Goal: Book appointment/travel/reservation

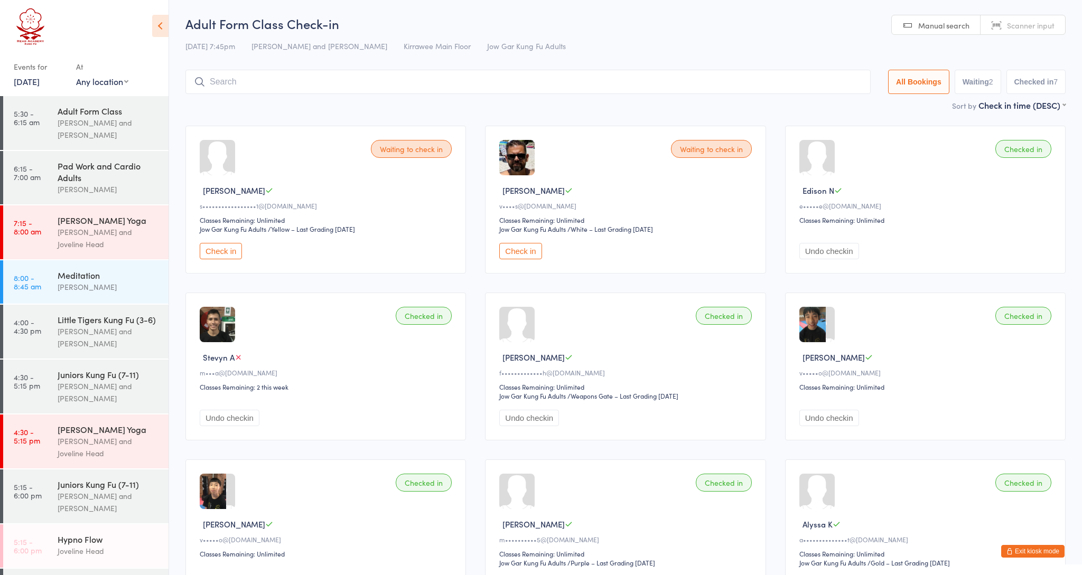
click at [1037, 553] on button "Exit kiosk mode" at bounding box center [1032, 551] width 63 height 13
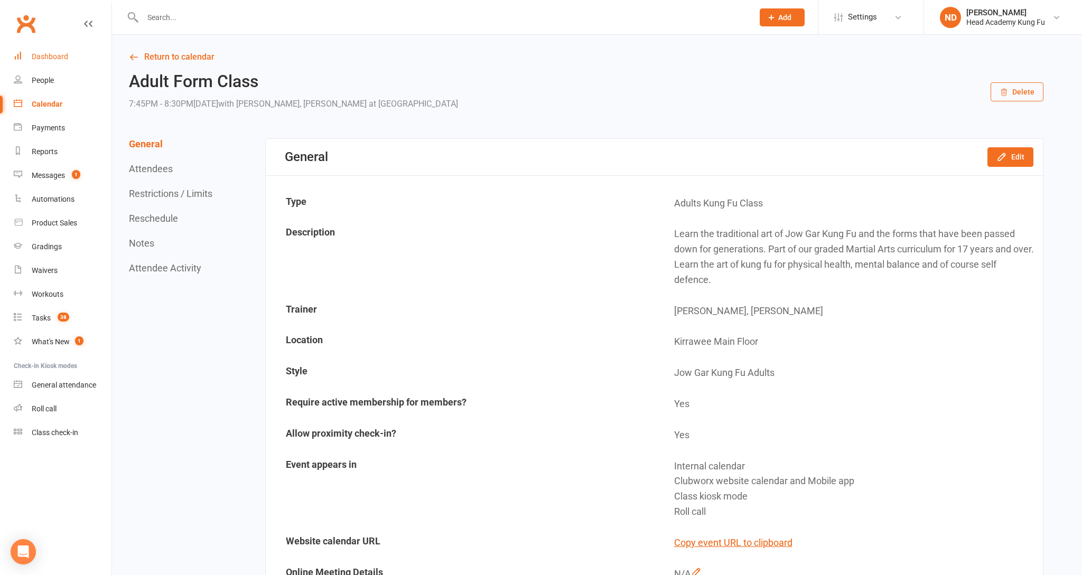
click at [53, 57] on div "Dashboard" at bounding box center [50, 56] width 36 height 8
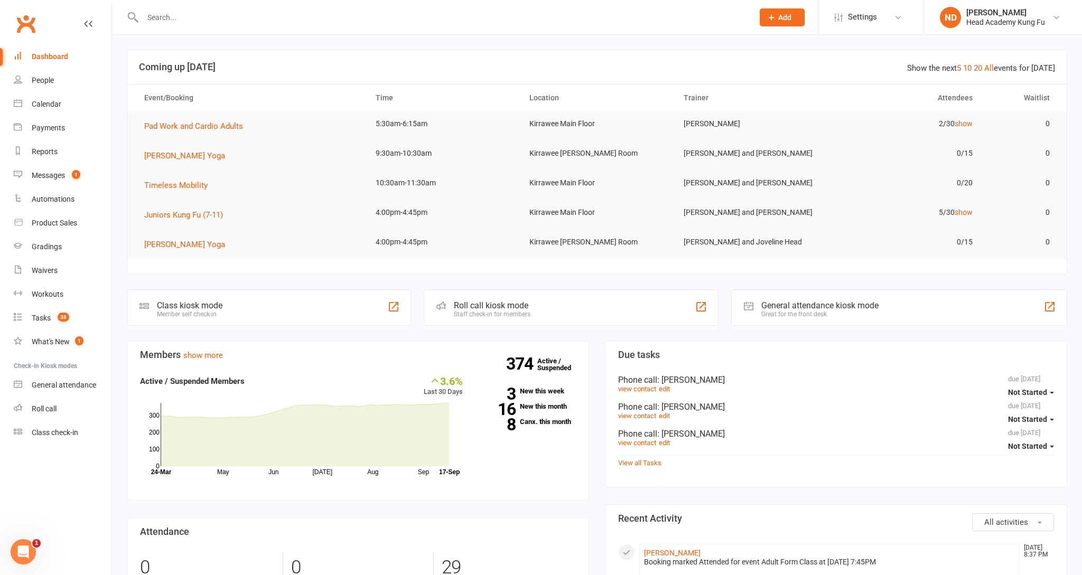
click at [173, 25] on div at bounding box center [436, 17] width 619 height 34
click at [174, 18] on input "text" at bounding box center [442, 17] width 607 height 15
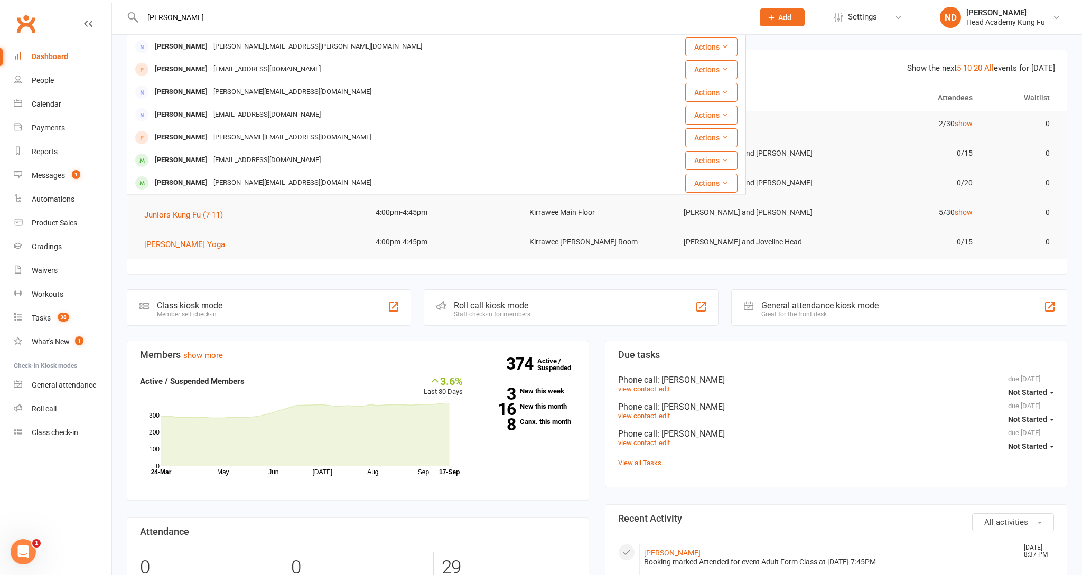
type input "[PERSON_NAME]"
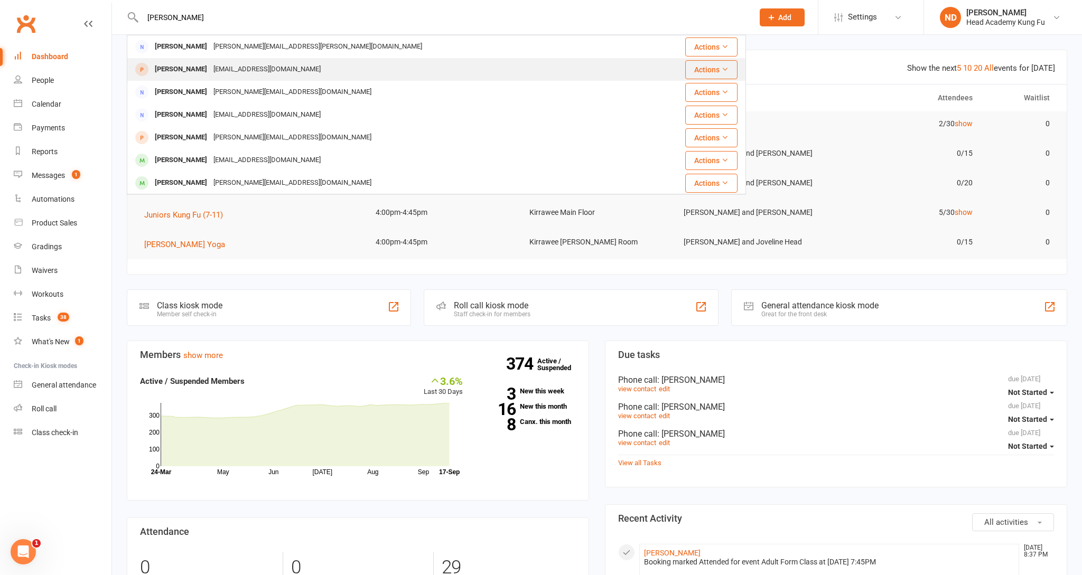
drag, startPoint x: 162, startPoint y: 20, endPoint x: 189, endPoint y: 71, distance: 58.1
click at [189, 71] on div "[PERSON_NAME]" at bounding box center [181, 69] width 59 height 15
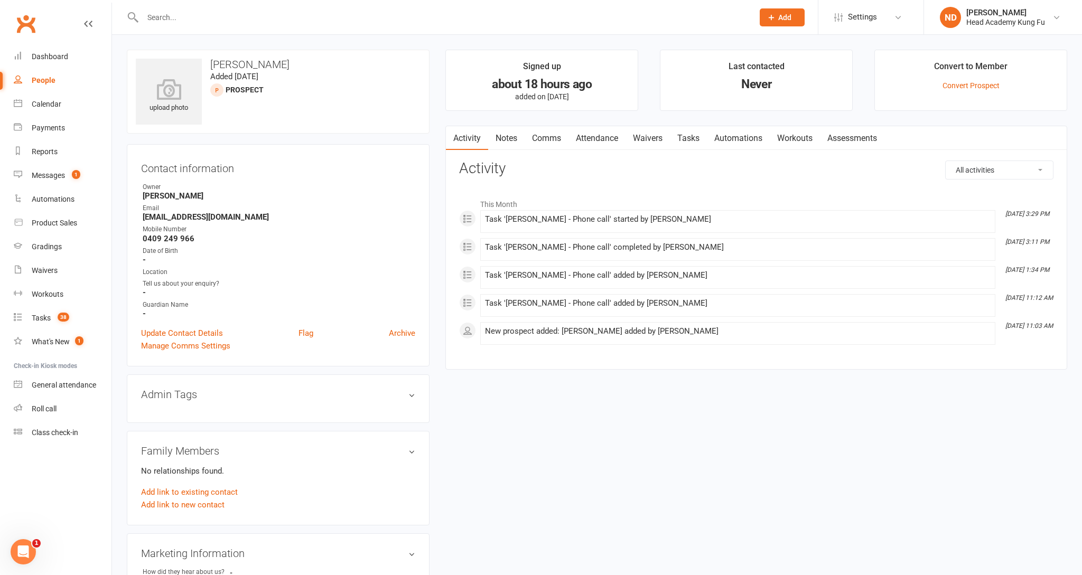
click at [691, 136] on link "Tasks" at bounding box center [688, 138] width 37 height 24
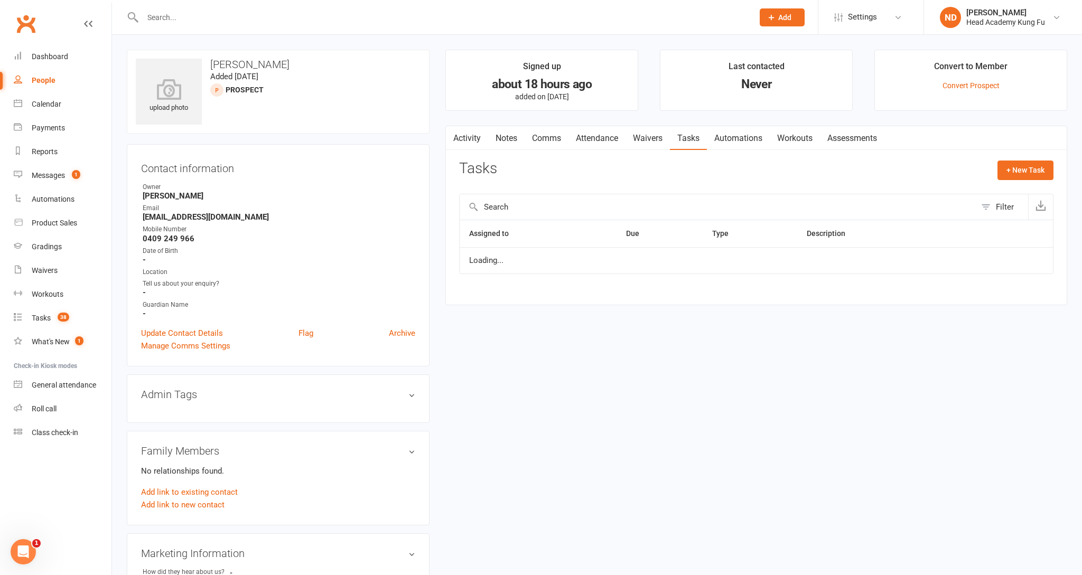
select select "started"
click at [56, 52] on div "Dashboard" at bounding box center [50, 56] width 36 height 8
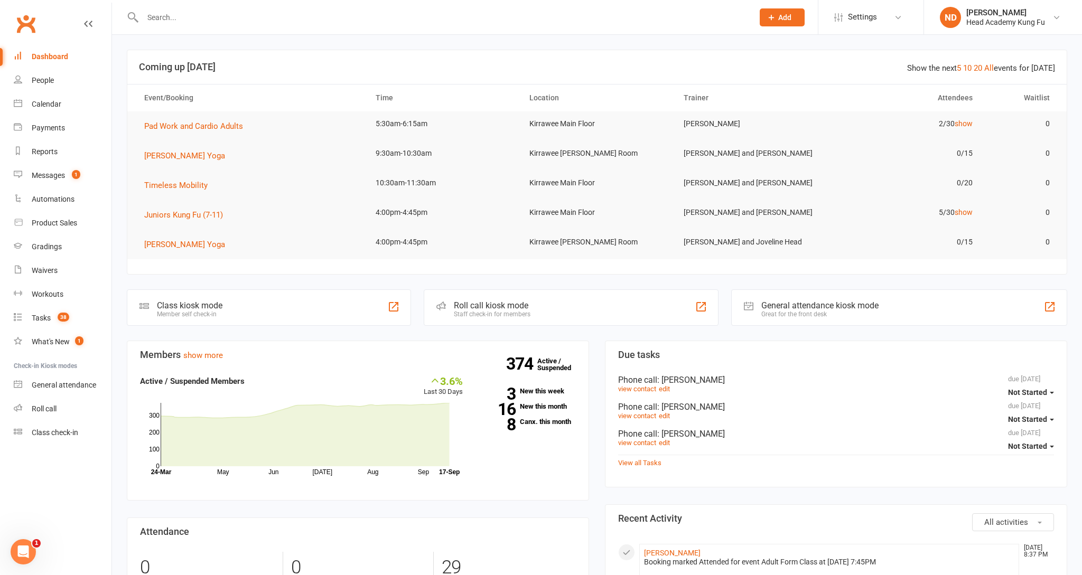
click at [52, 52] on div "Dashboard" at bounding box center [50, 56] width 36 height 8
click at [173, 21] on input "text" at bounding box center [442, 17] width 607 height 15
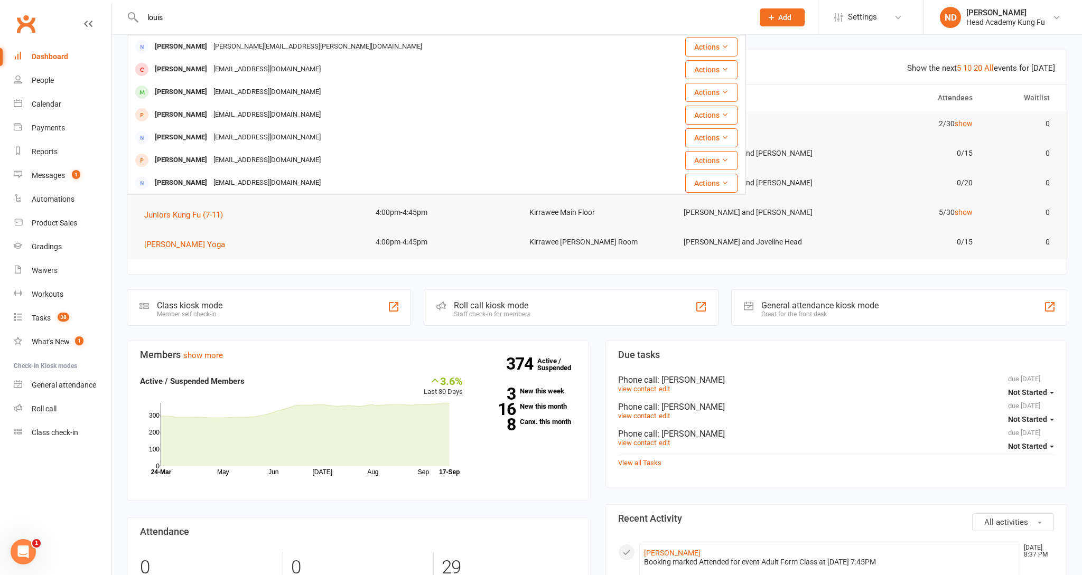
type input "[PERSON_NAME]"
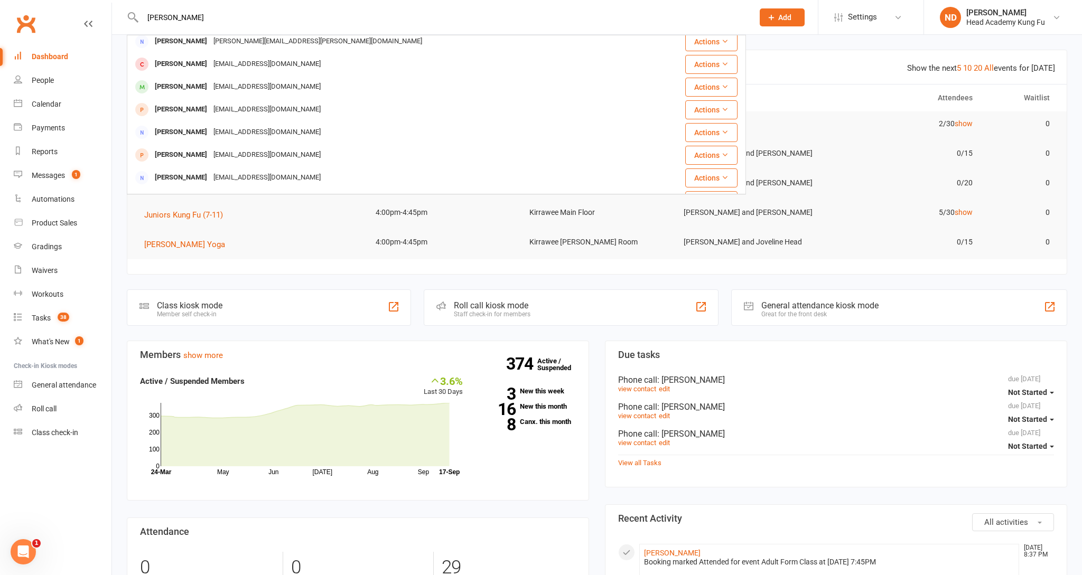
click at [174, 89] on div "[PERSON_NAME]" at bounding box center [181, 86] width 59 height 15
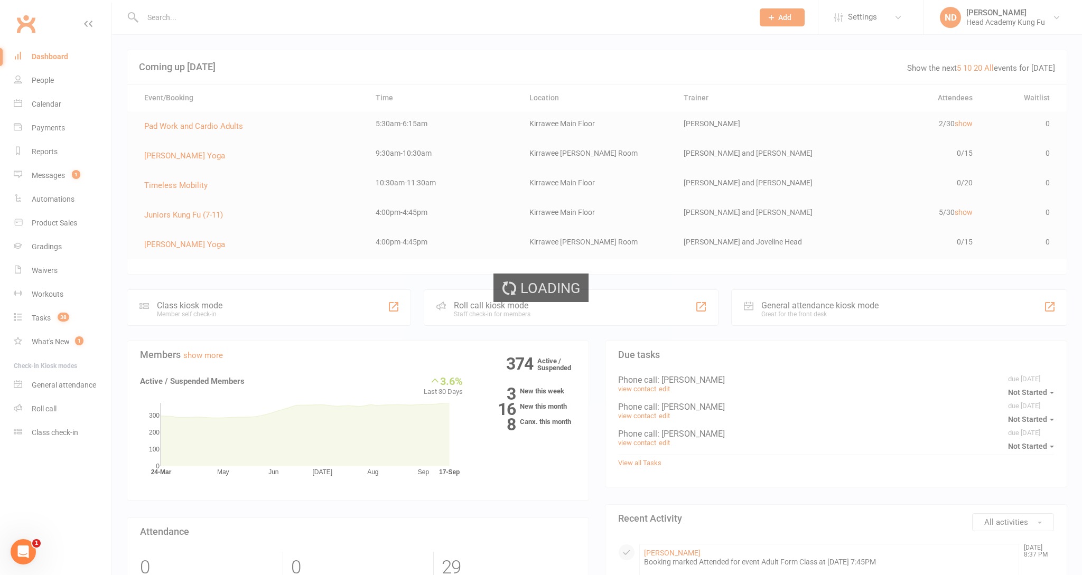
scroll to position [0, 0]
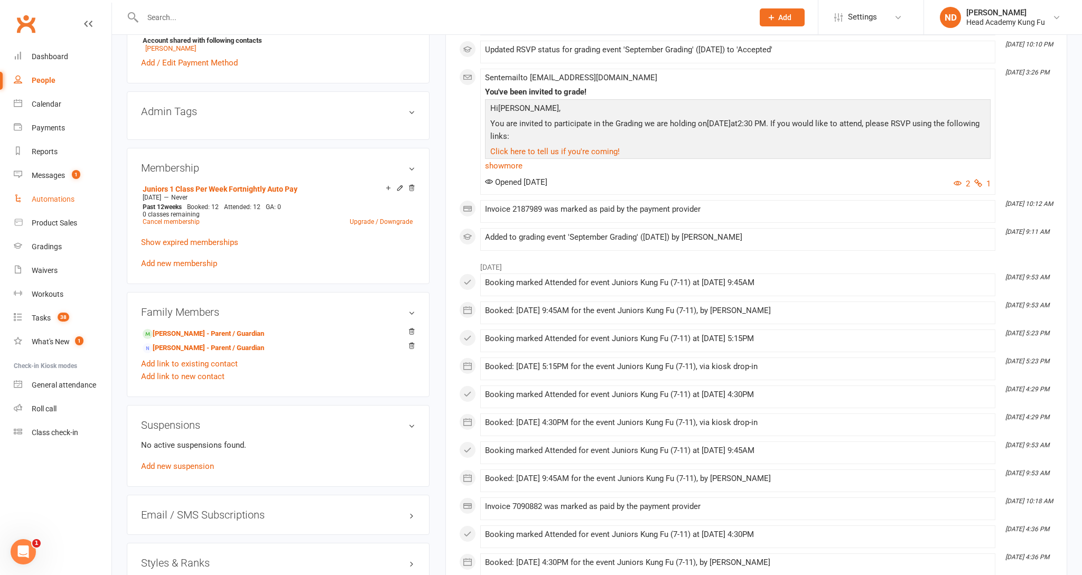
scroll to position [470, 0]
click at [53, 53] on div "Dashboard" at bounding box center [50, 56] width 36 height 8
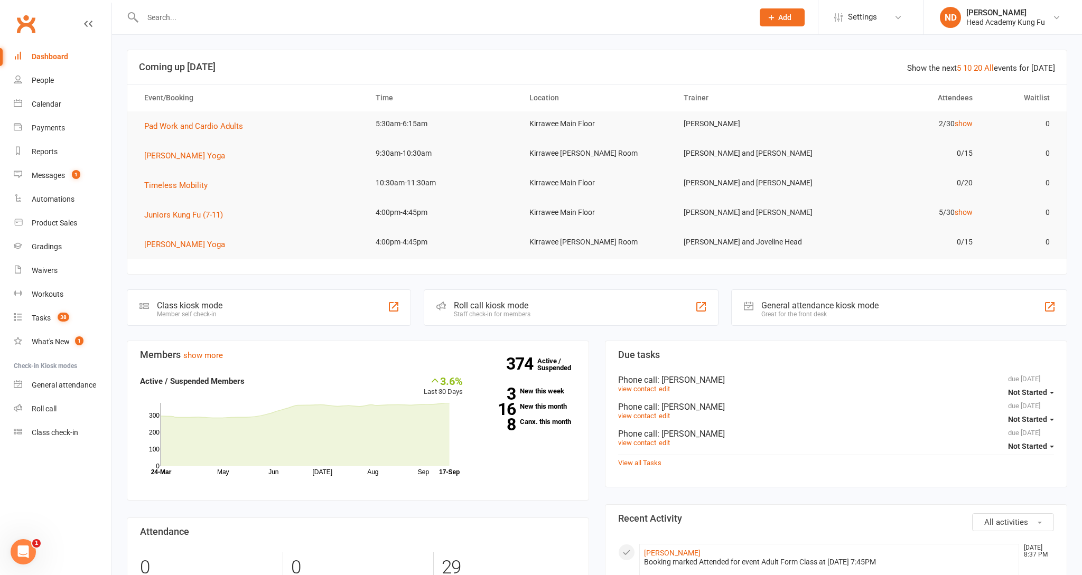
click at [52, 54] on div "Dashboard" at bounding box center [50, 56] width 36 height 8
click at [55, 52] on div "Dashboard" at bounding box center [50, 56] width 36 height 8
click at [43, 77] on div "People" at bounding box center [43, 80] width 22 height 8
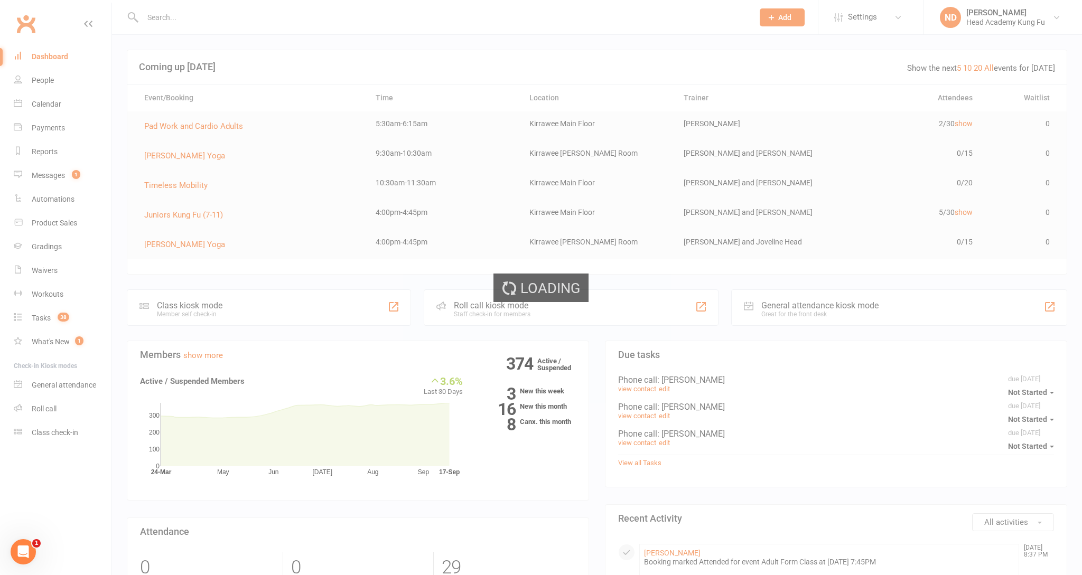
select select "100"
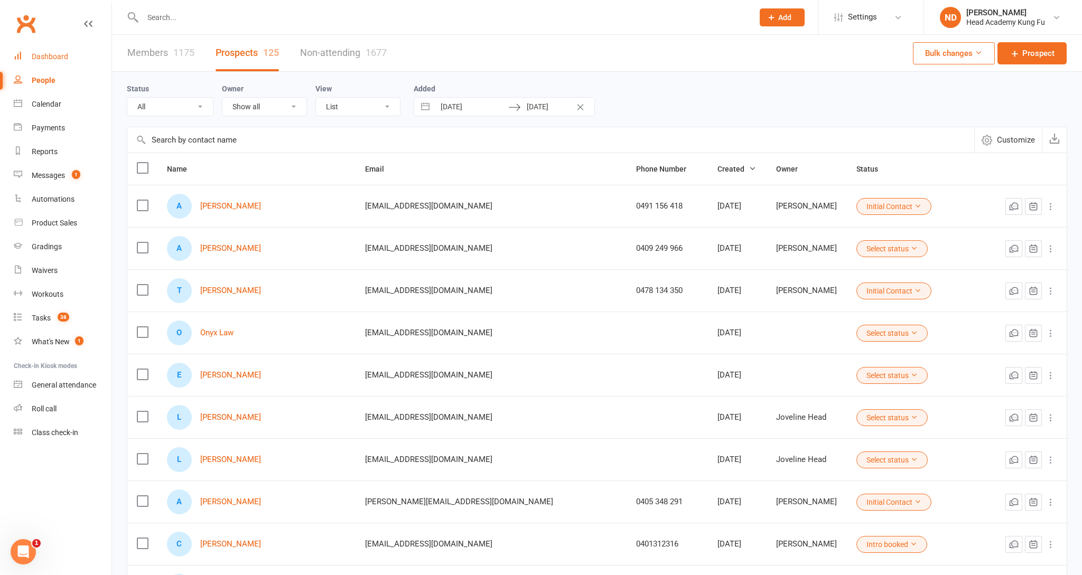
click at [48, 54] on div "Dashboard" at bounding box center [50, 56] width 36 height 8
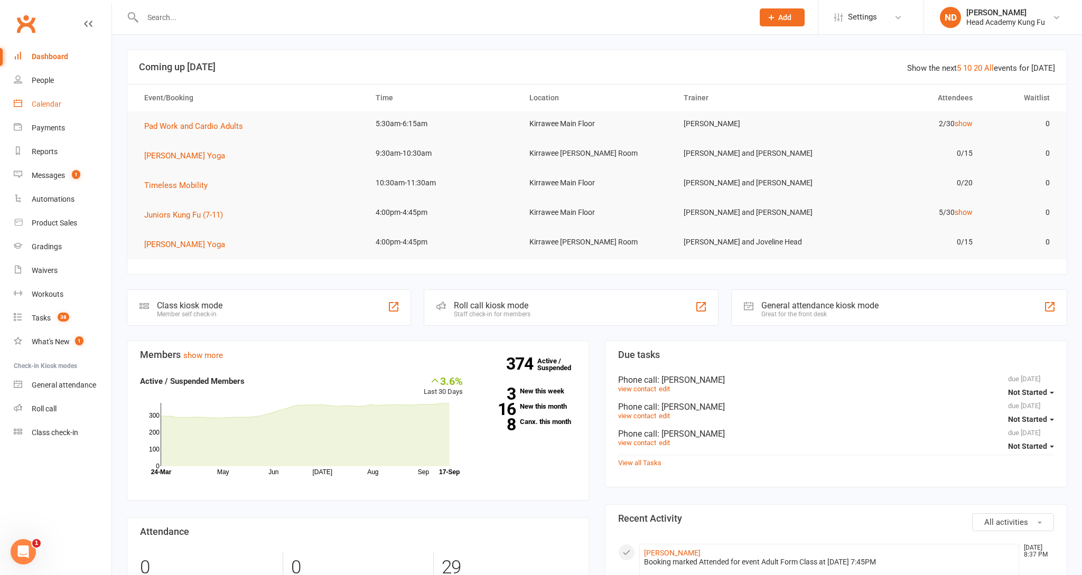
click at [52, 100] on div "Calendar" at bounding box center [47, 104] width 30 height 8
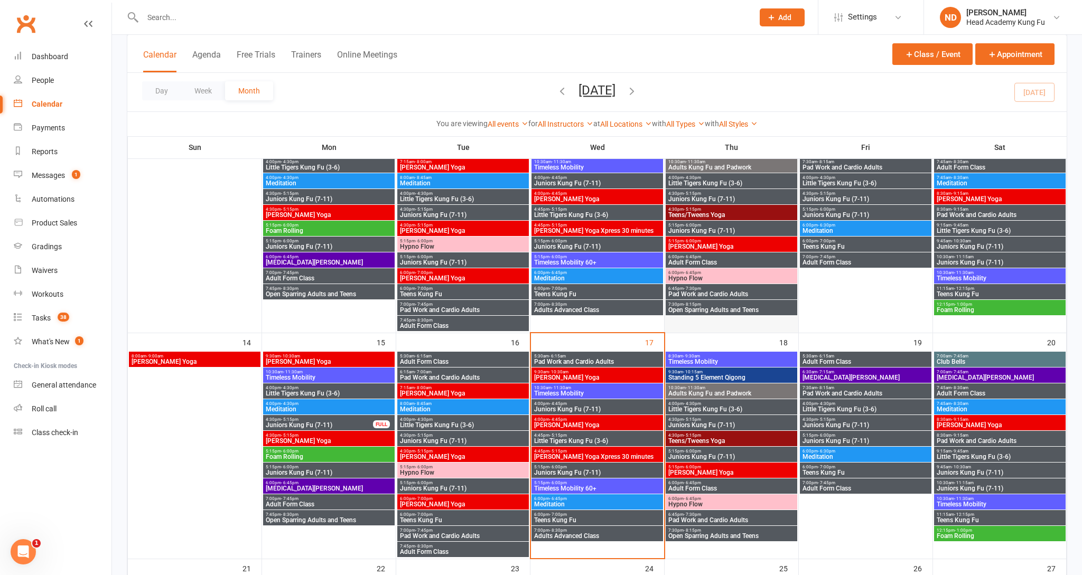
scroll to position [375, 0]
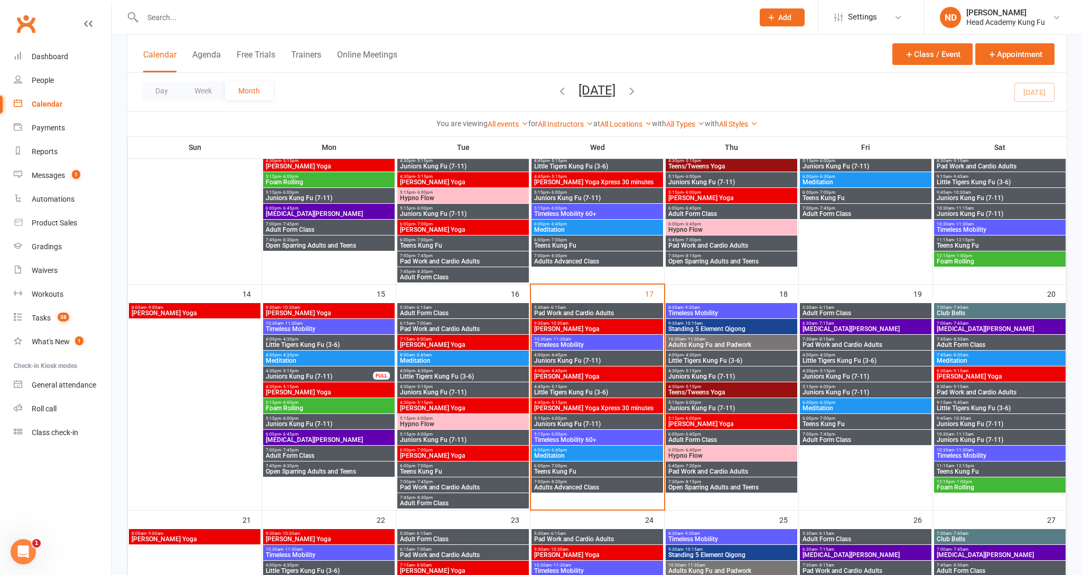
click at [432, 374] on span "Little Tigers Kung Fu (3-6)" at bounding box center [462, 376] width 127 height 6
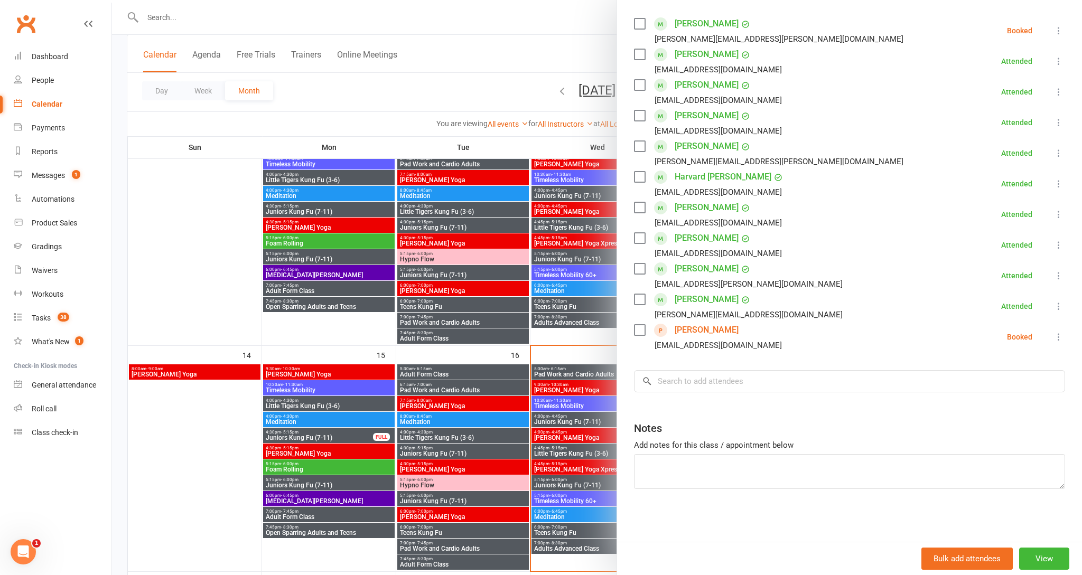
scroll to position [185, 0]
click at [1058, 332] on icon at bounding box center [1058, 337] width 11 height 11
click at [991, 377] on link "Remove" at bounding box center [1012, 378] width 105 height 21
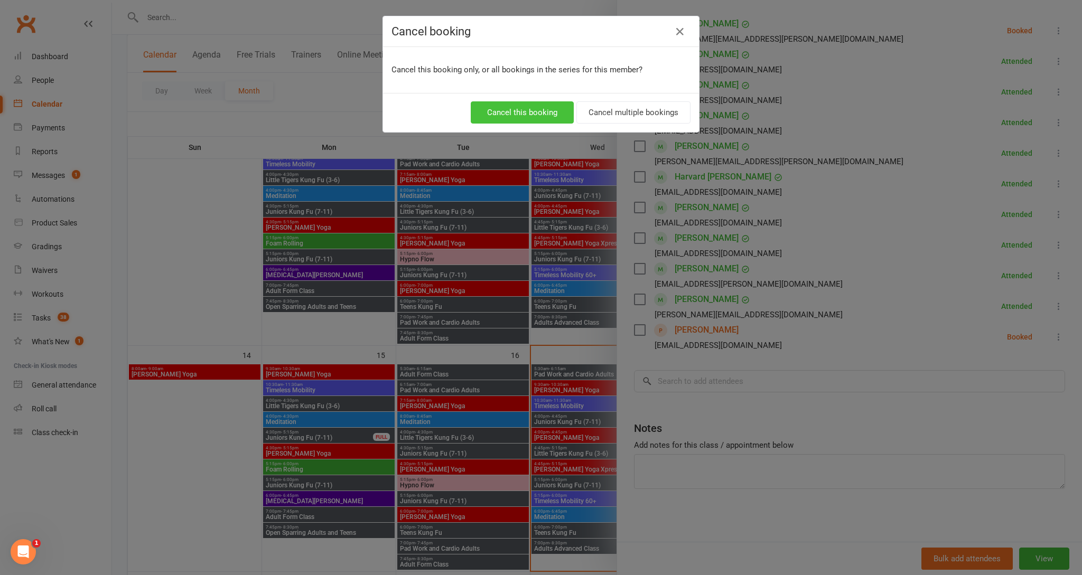
click at [538, 110] on button "Cancel this booking" at bounding box center [522, 112] width 103 height 22
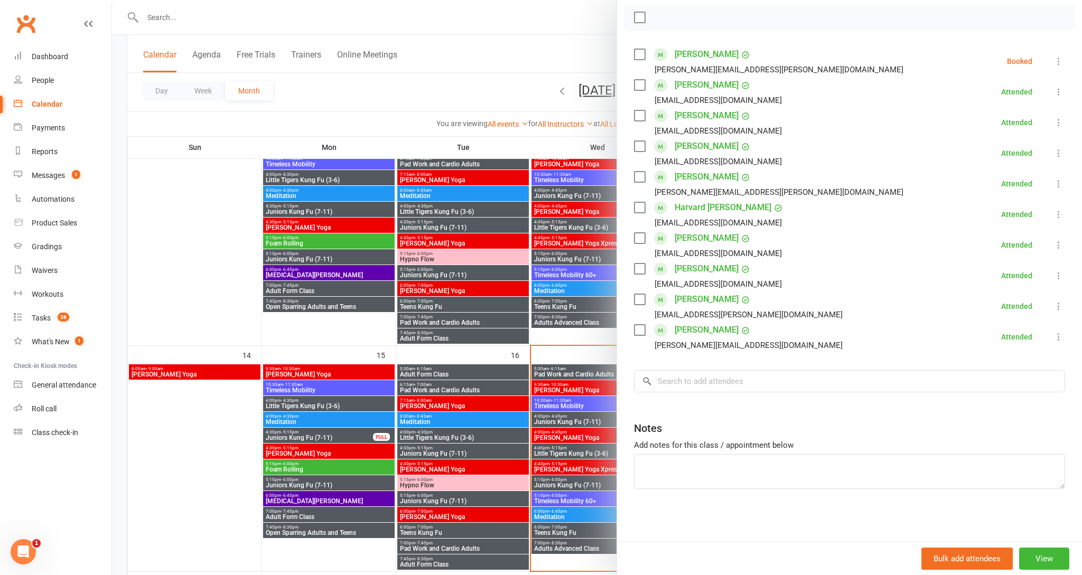
scroll to position [155, 0]
click at [567, 427] on div at bounding box center [597, 287] width 970 height 575
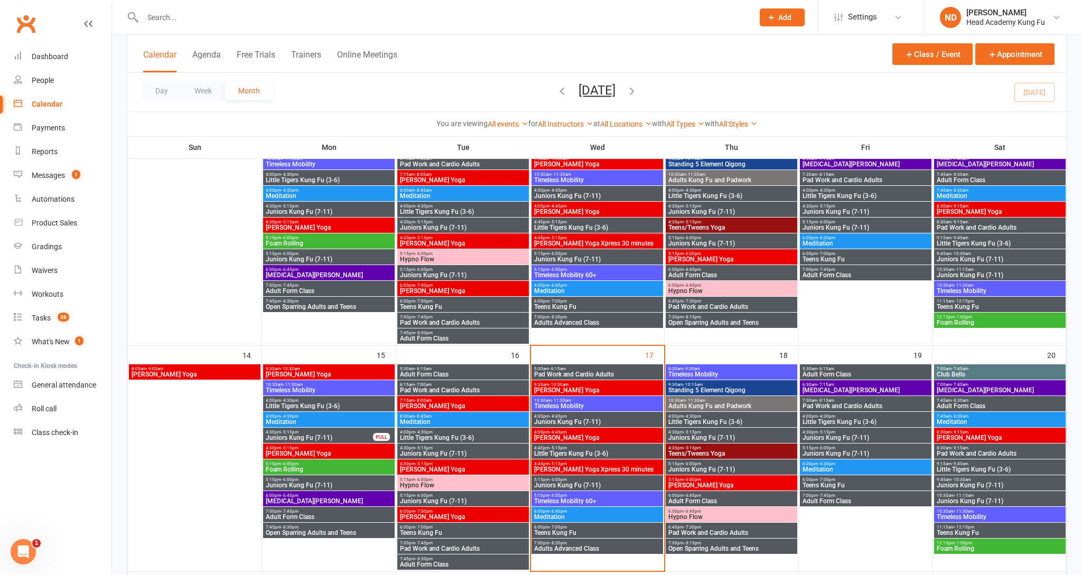
click at [567, 435] on span "[PERSON_NAME] Yoga" at bounding box center [596, 438] width 127 height 6
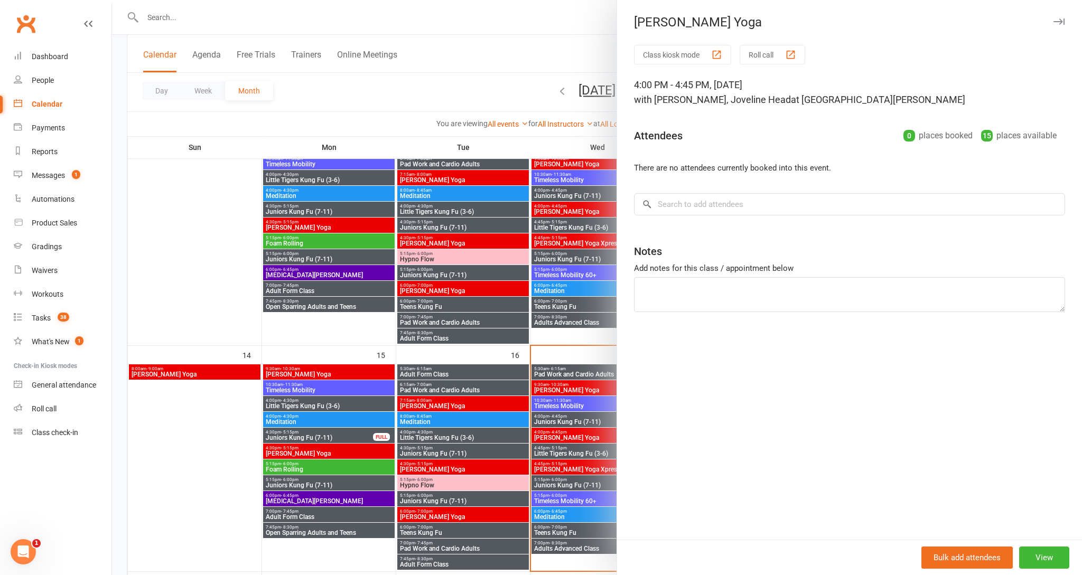
click at [568, 448] on div at bounding box center [597, 287] width 970 height 575
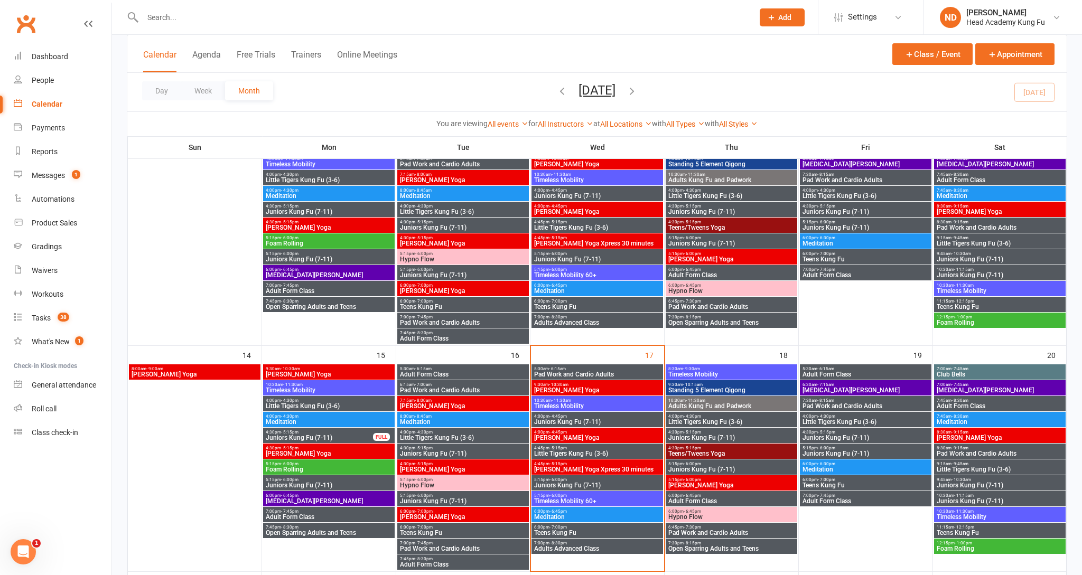
click at [569, 452] on span "Little Tigers Kung Fu (3-6)" at bounding box center [596, 453] width 127 height 6
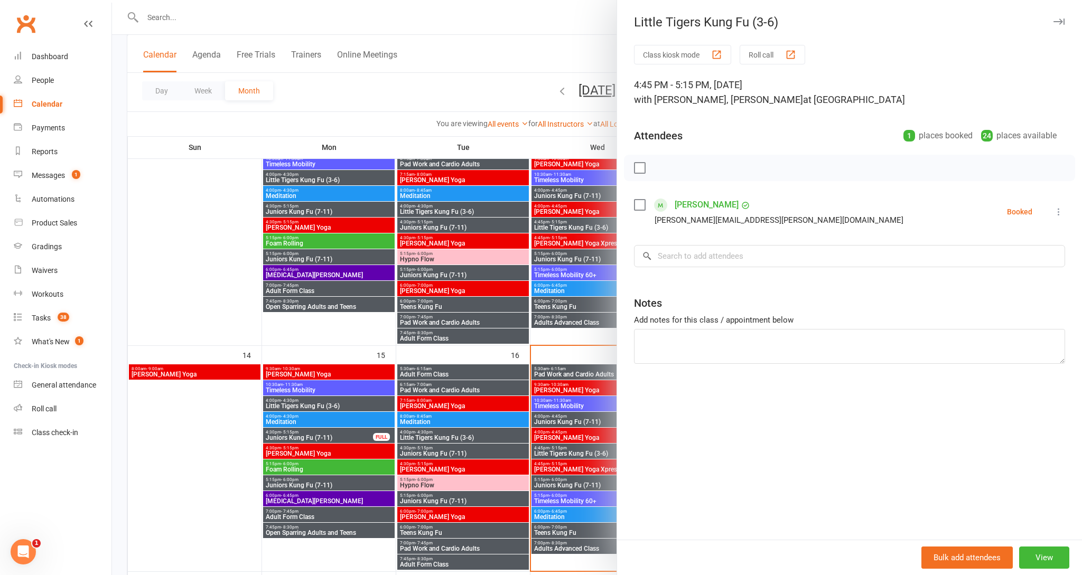
click at [443, 450] on div at bounding box center [597, 287] width 970 height 575
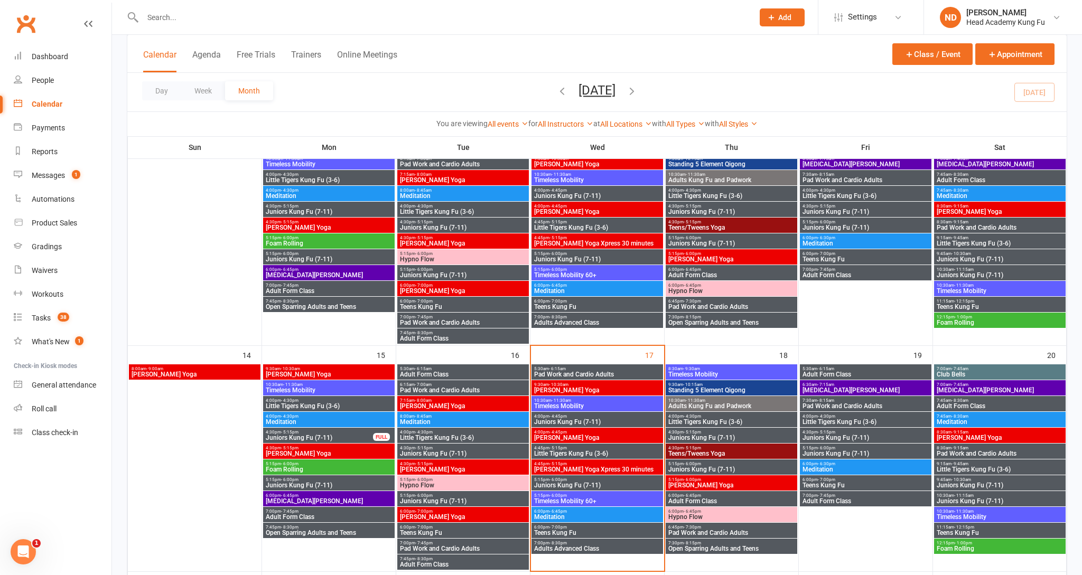
click at [443, 451] on span "Juniors Kung Fu (7-11)" at bounding box center [462, 453] width 127 height 6
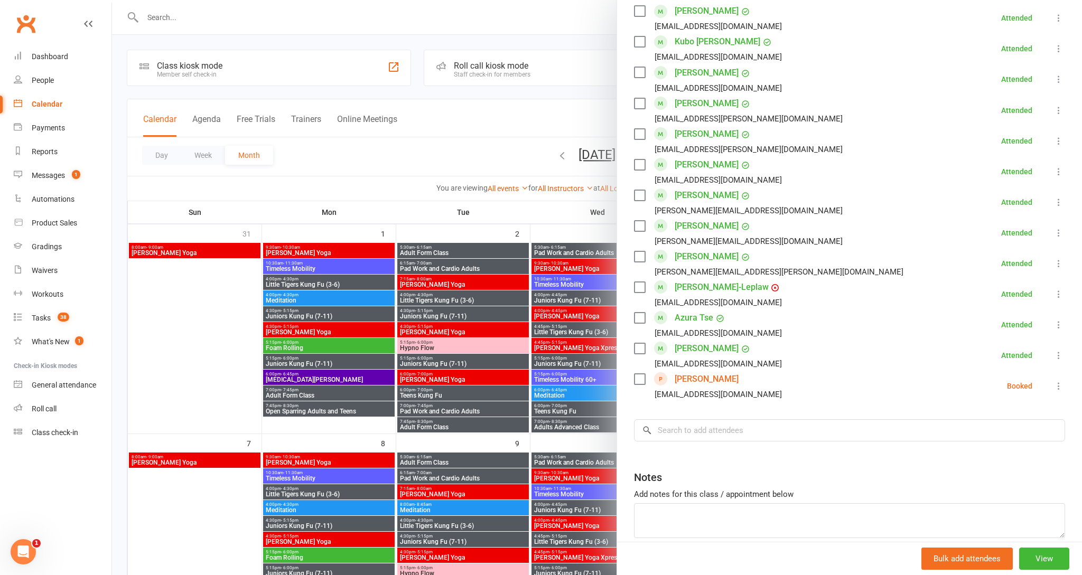
scroll to position [593, 0]
click at [1057, 387] on icon at bounding box center [1058, 385] width 11 height 11
click at [1008, 425] on link "Remove" at bounding box center [1012, 426] width 105 height 21
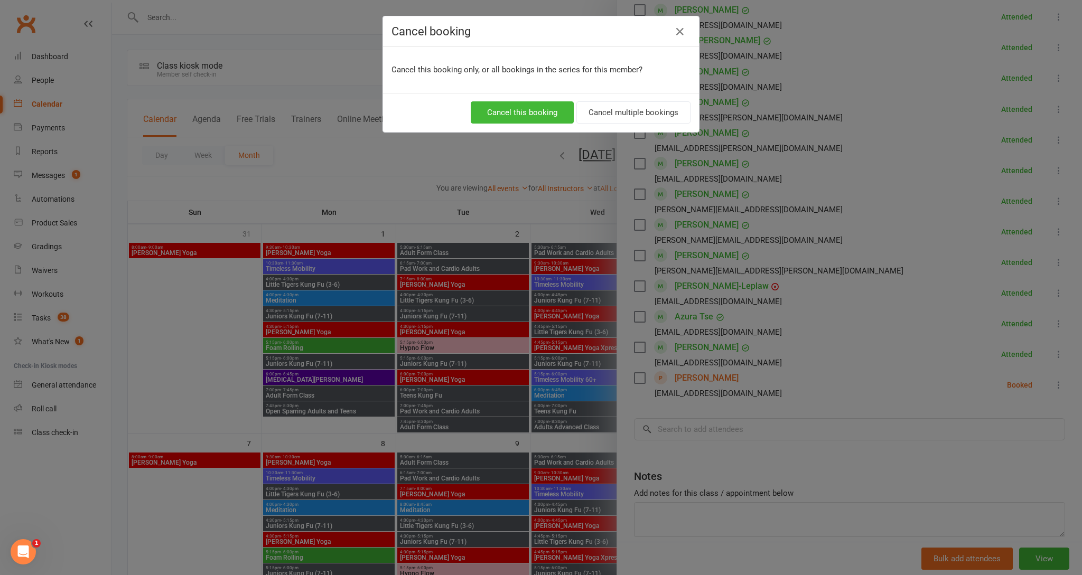
click at [537, 114] on button "Cancel this booking" at bounding box center [522, 112] width 103 height 22
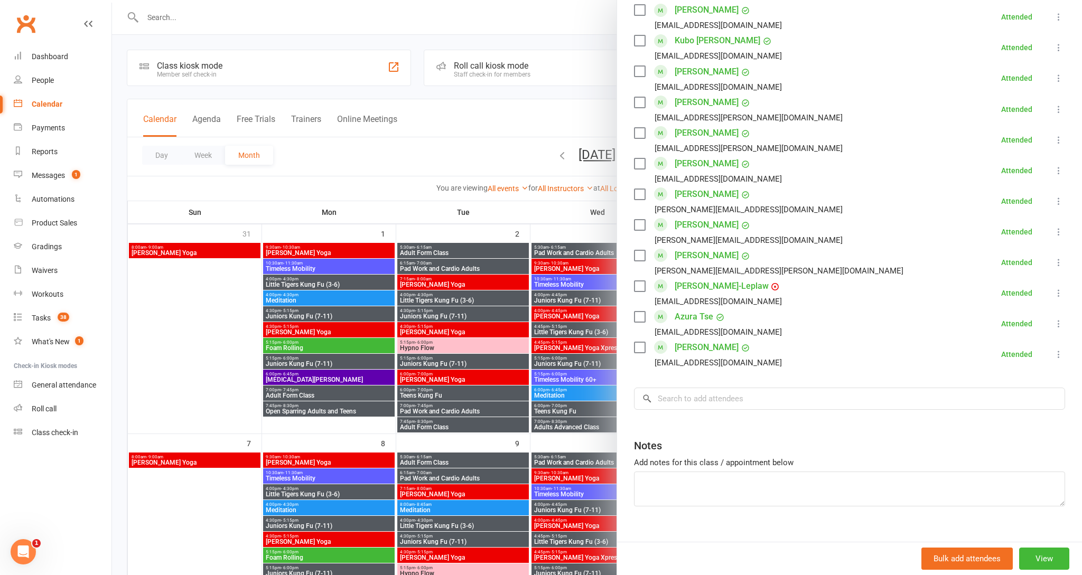
click at [63, 167] on link "Messages 1" at bounding box center [63, 176] width 98 height 24
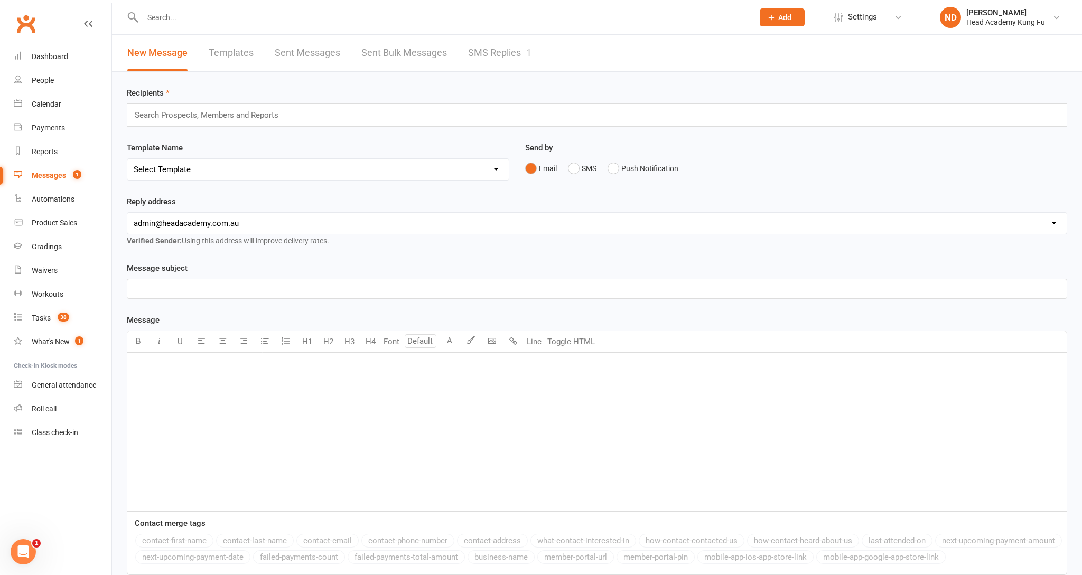
click at [485, 53] on link "SMS Replies 1" at bounding box center [499, 53] width 63 height 36
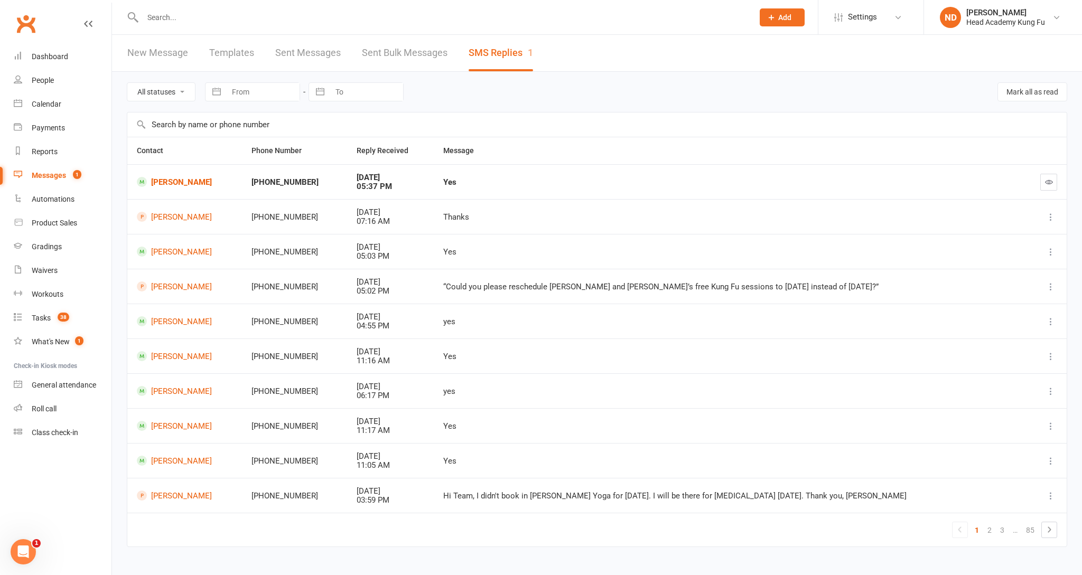
click at [49, 100] on div "Calendar" at bounding box center [47, 104] width 30 height 8
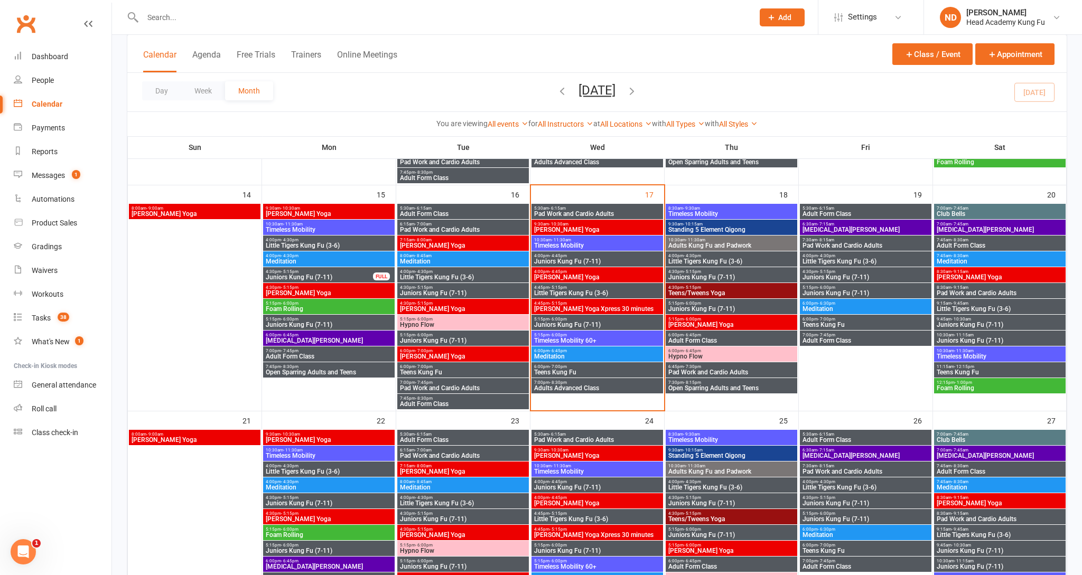
scroll to position [474, 0]
click at [837, 259] on span "Little Tigers Kung Fu (3-6)" at bounding box center [865, 262] width 127 height 6
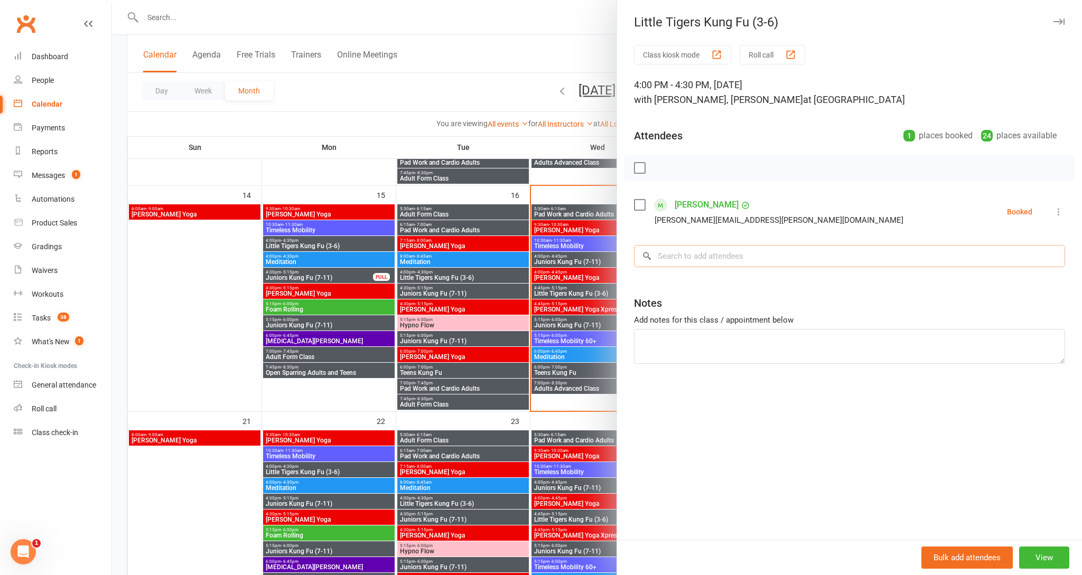
click at [753, 256] on input "search" at bounding box center [849, 256] width 431 height 22
type input "k"
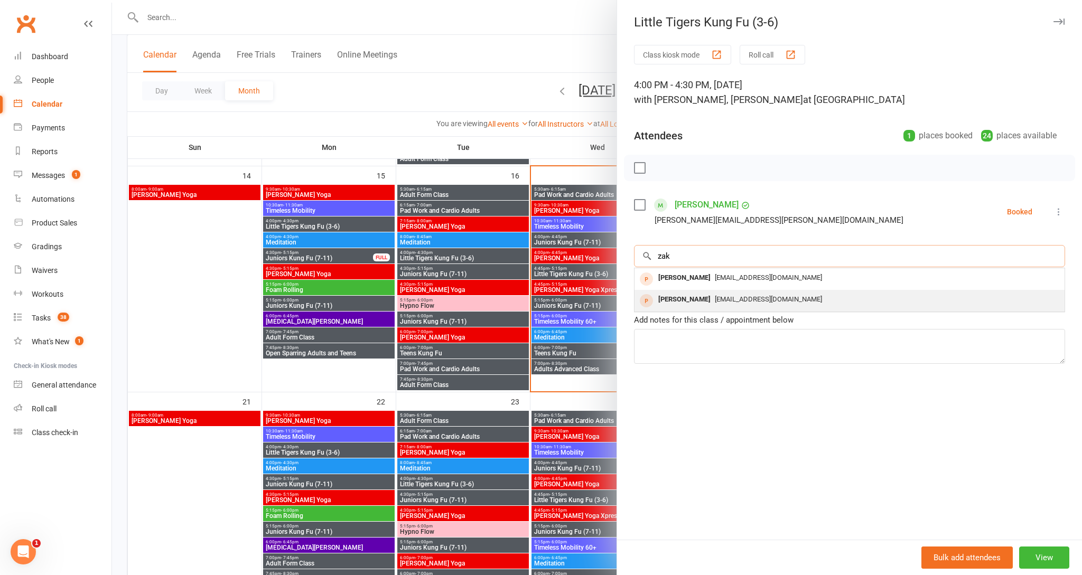
type input "zak"
click at [715, 299] on span "[EMAIL_ADDRESS][DOMAIN_NAME]" at bounding box center [768, 299] width 107 height 8
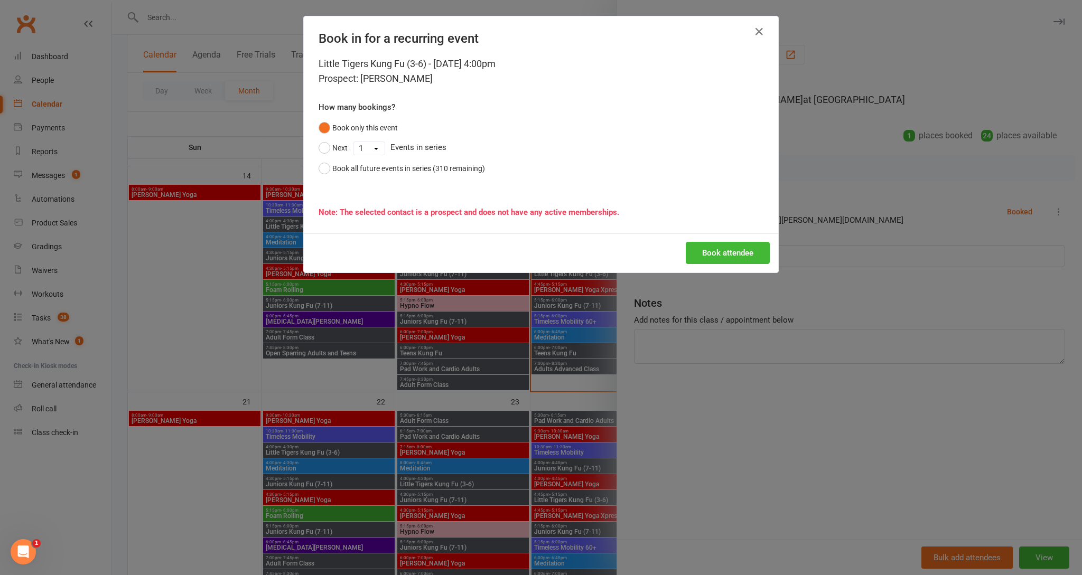
click at [730, 253] on button "Book attendee" at bounding box center [727, 253] width 84 height 22
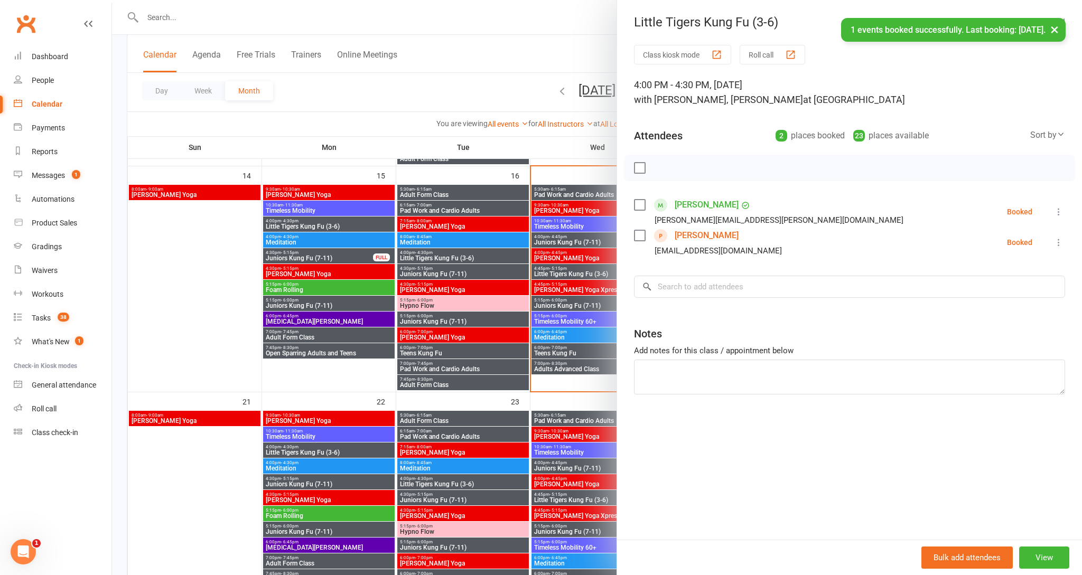
click at [1055, 29] on button "×" at bounding box center [1054, 29] width 19 height 23
click at [1057, 23] on icon "button" at bounding box center [1058, 21] width 11 height 6
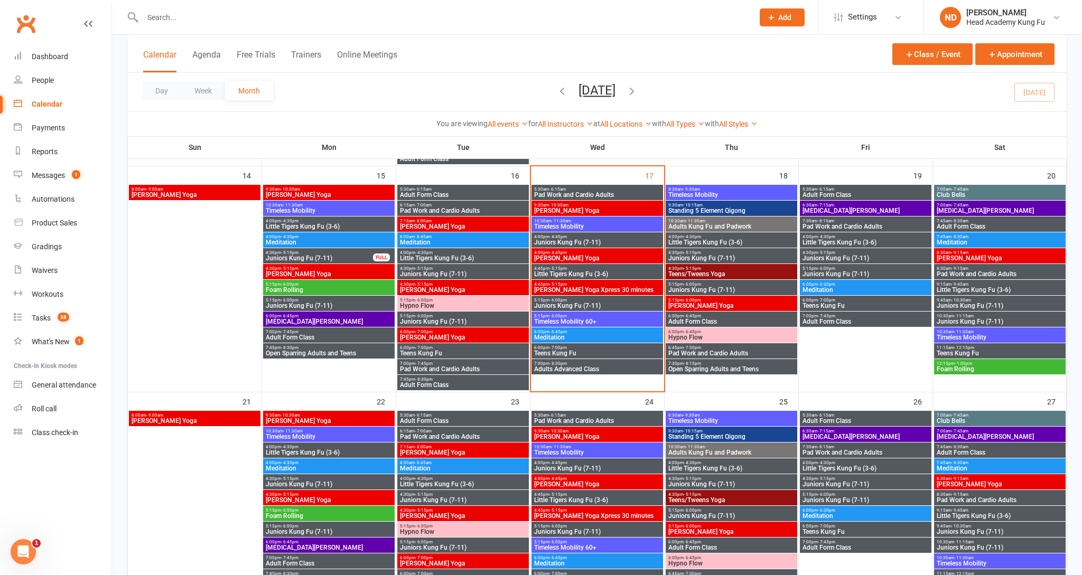
click at [845, 253] on span "4:30pm - 5:15pm" at bounding box center [865, 252] width 127 height 5
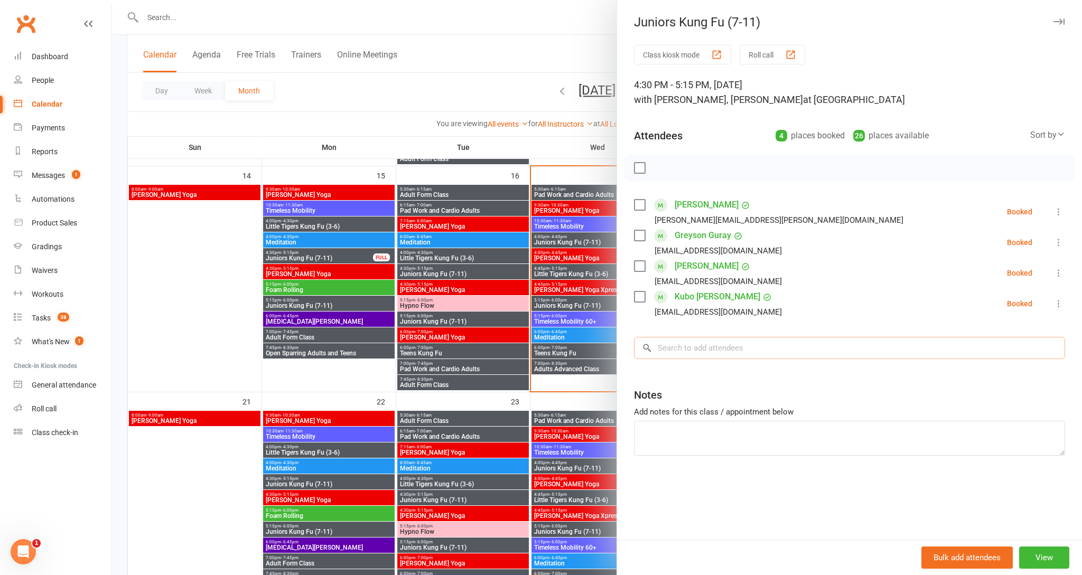
click at [730, 345] on input "search" at bounding box center [849, 348] width 431 height 22
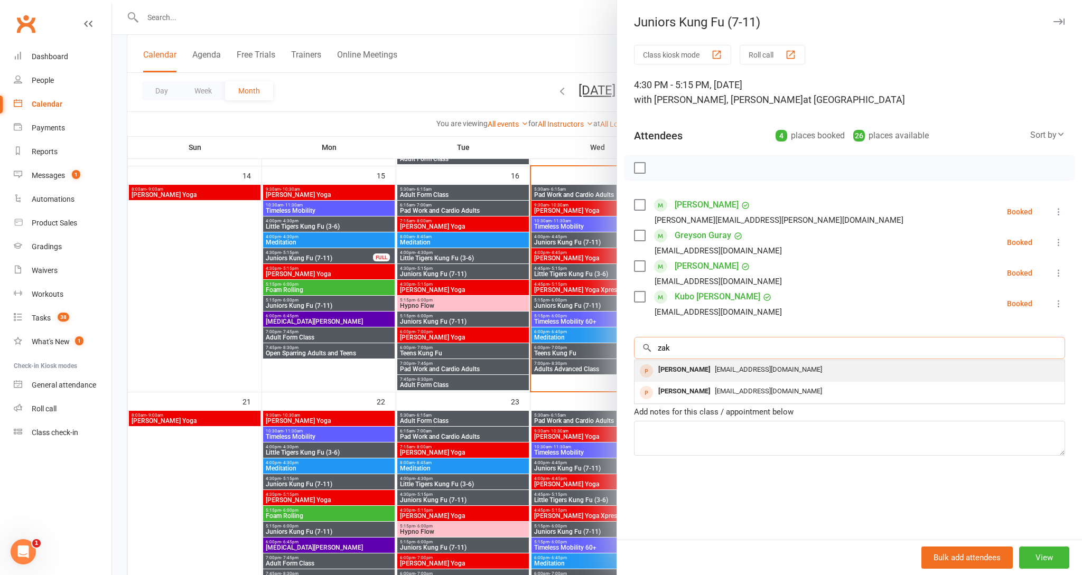
type input "zak"
click at [730, 370] on span "[EMAIL_ADDRESS][DOMAIN_NAME]" at bounding box center [768, 369] width 107 height 8
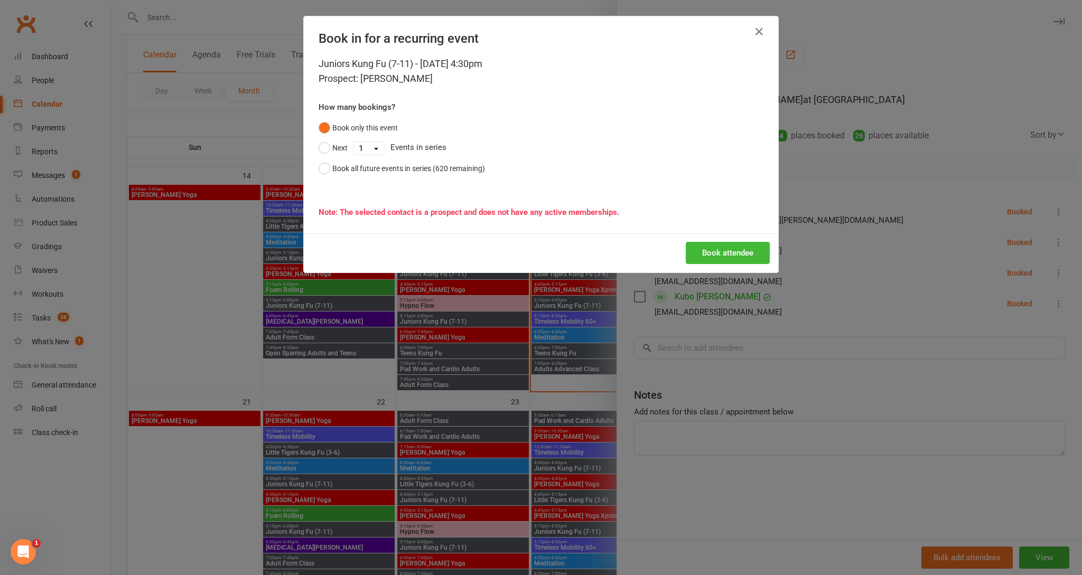
click at [721, 257] on button "Book attendee" at bounding box center [727, 253] width 84 height 22
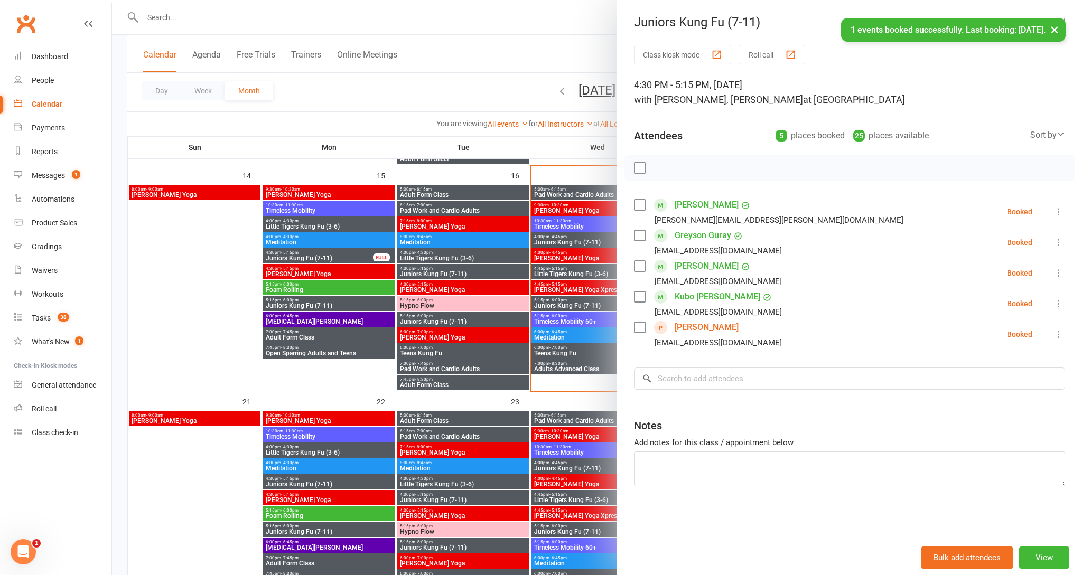
click at [1057, 29] on button "×" at bounding box center [1054, 29] width 19 height 23
click at [1058, 20] on icon "button" at bounding box center [1058, 21] width 11 height 6
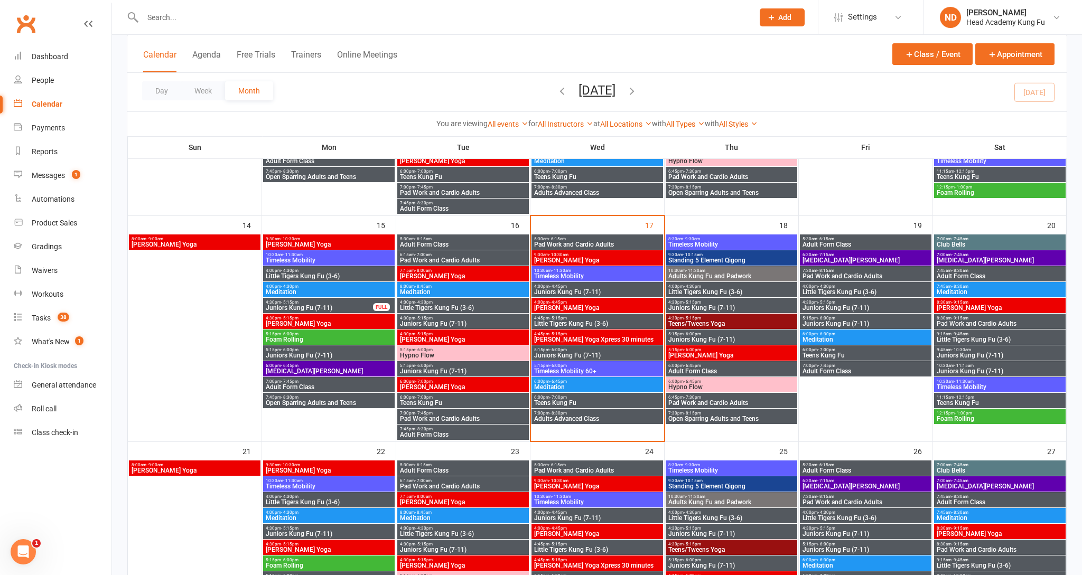
scroll to position [452, 0]
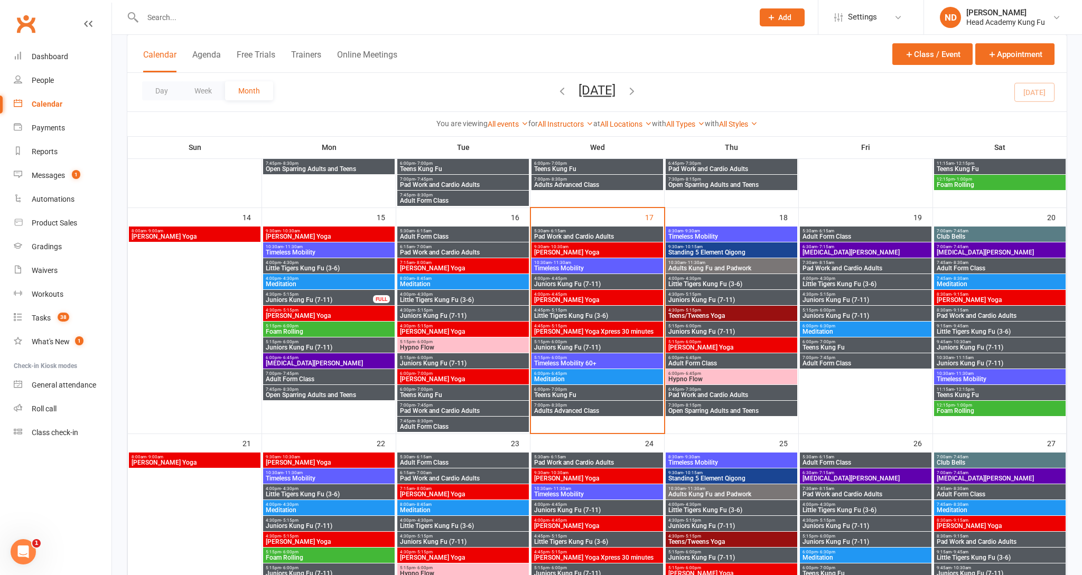
click at [859, 281] on span "4:00pm - 4:30pm" at bounding box center [865, 278] width 127 height 5
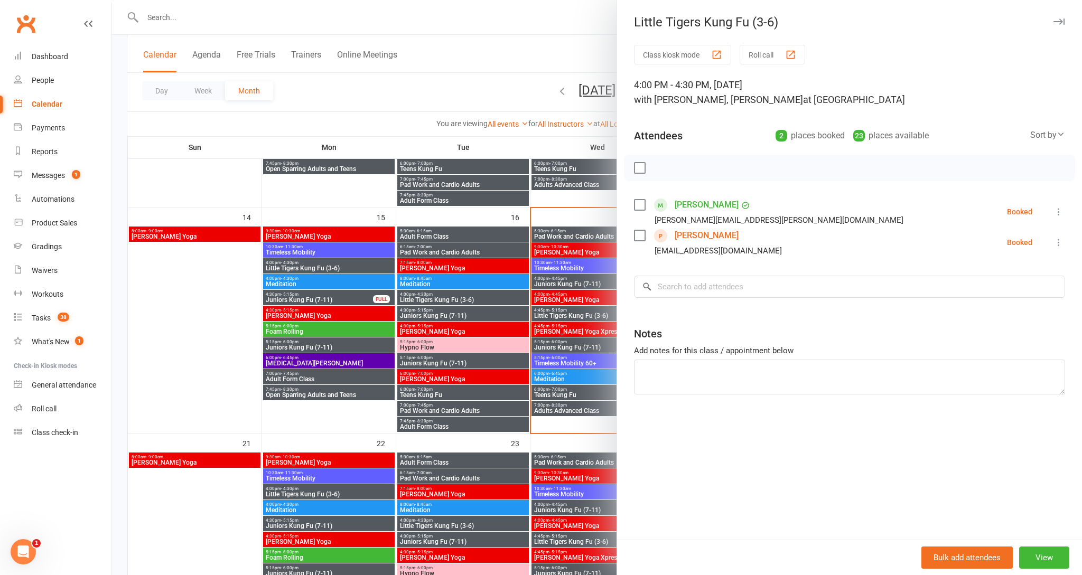
click at [1059, 18] on icon "button" at bounding box center [1058, 21] width 11 height 6
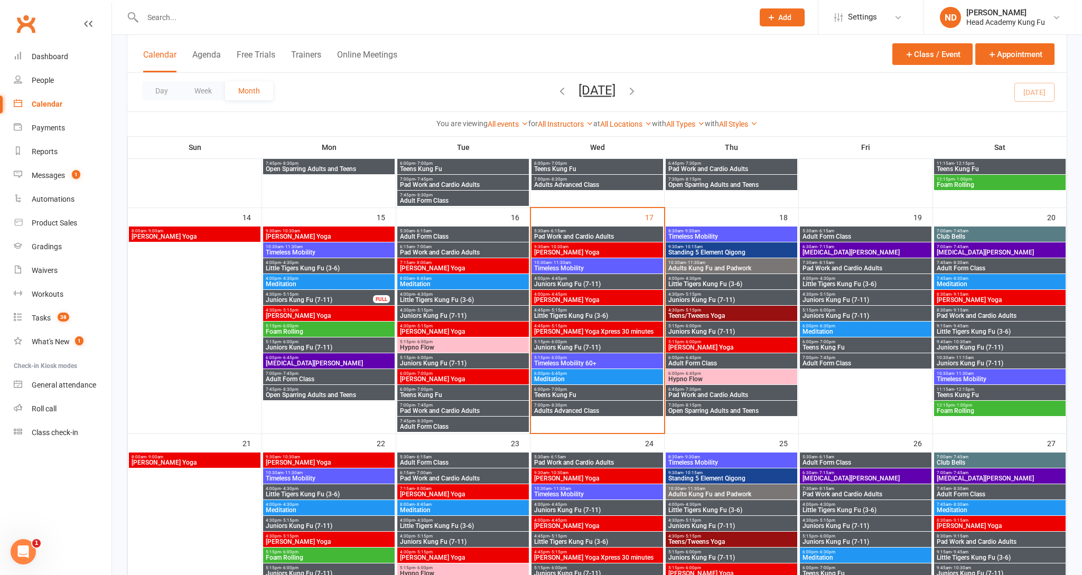
click at [841, 298] on span "Juniors Kung Fu (7-11)" at bounding box center [865, 300] width 127 height 6
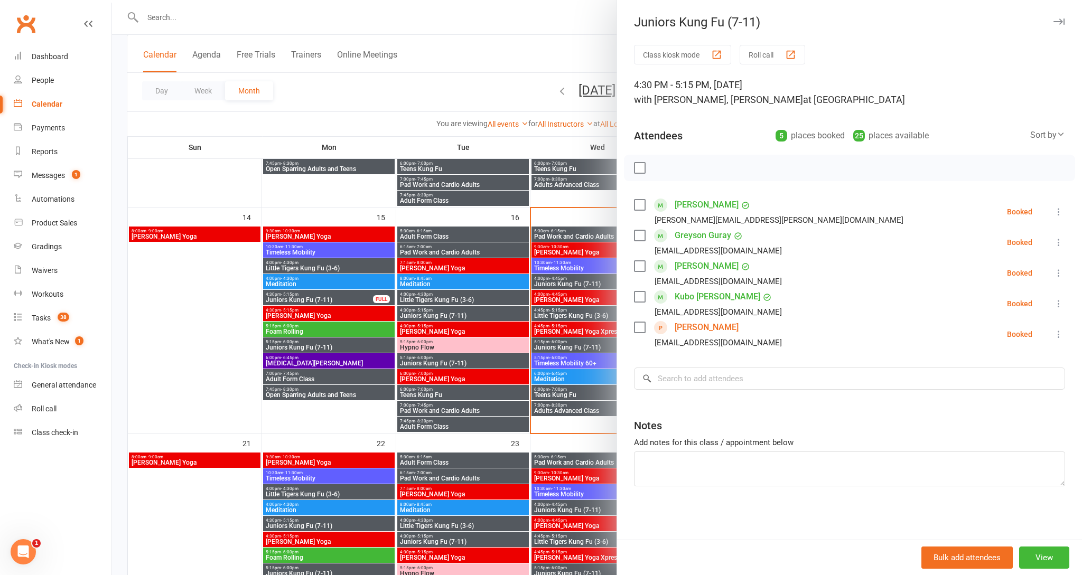
click at [1060, 21] on icon "button" at bounding box center [1058, 21] width 11 height 6
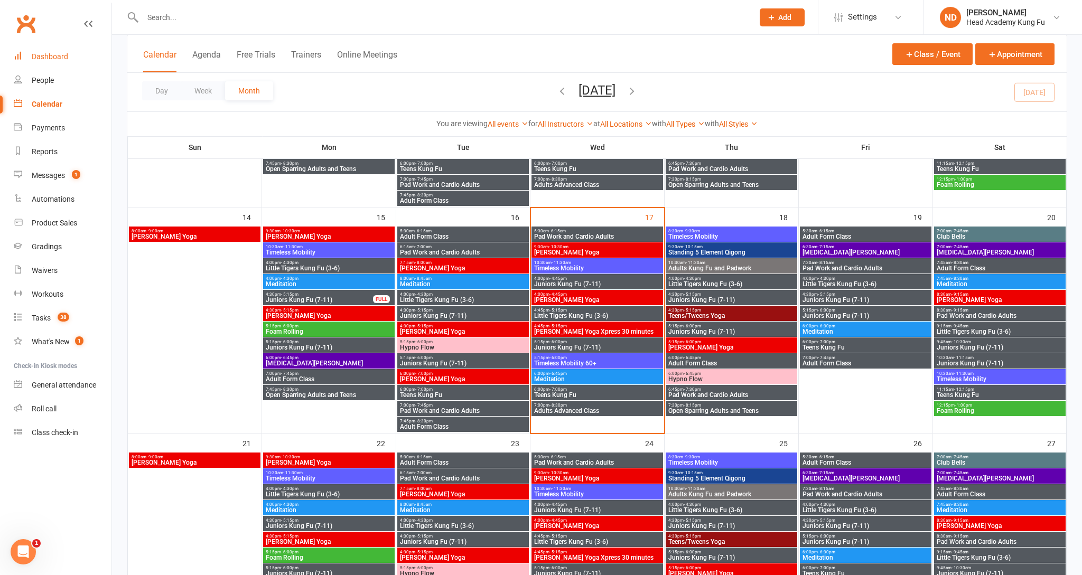
click at [53, 57] on div "Dashboard" at bounding box center [50, 56] width 36 height 8
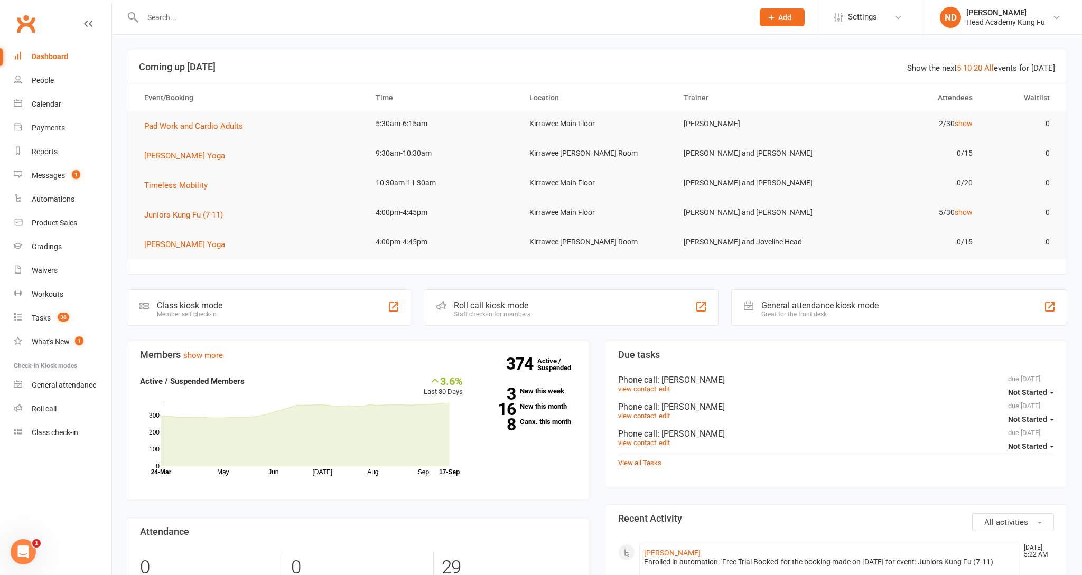
click at [44, 58] on div "Dashboard" at bounding box center [50, 56] width 36 height 8
click at [52, 174] on div "Messages" at bounding box center [48, 175] width 33 height 8
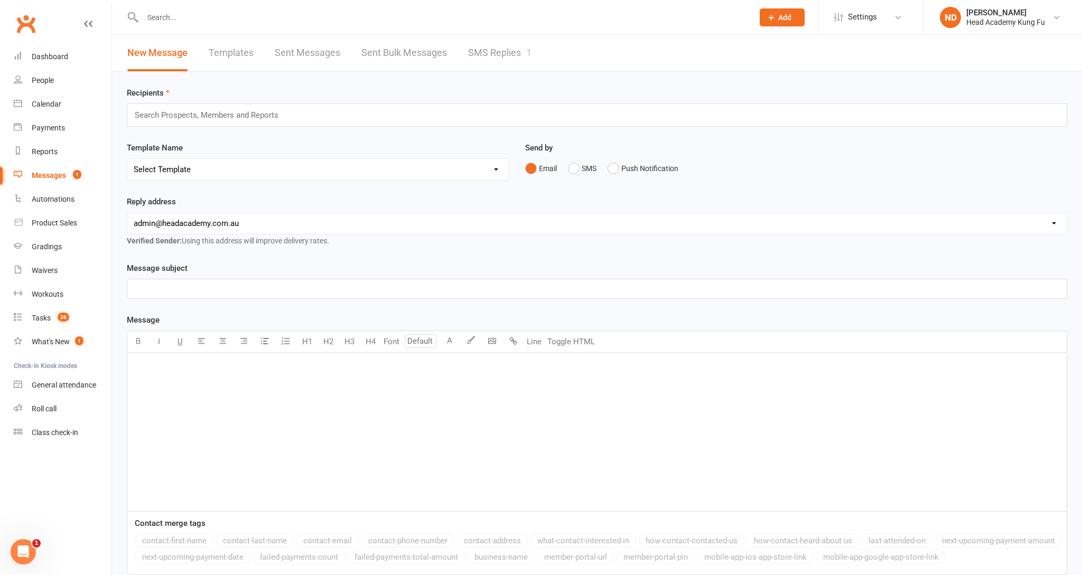
click at [504, 55] on link "SMS Replies 1" at bounding box center [499, 53] width 63 height 36
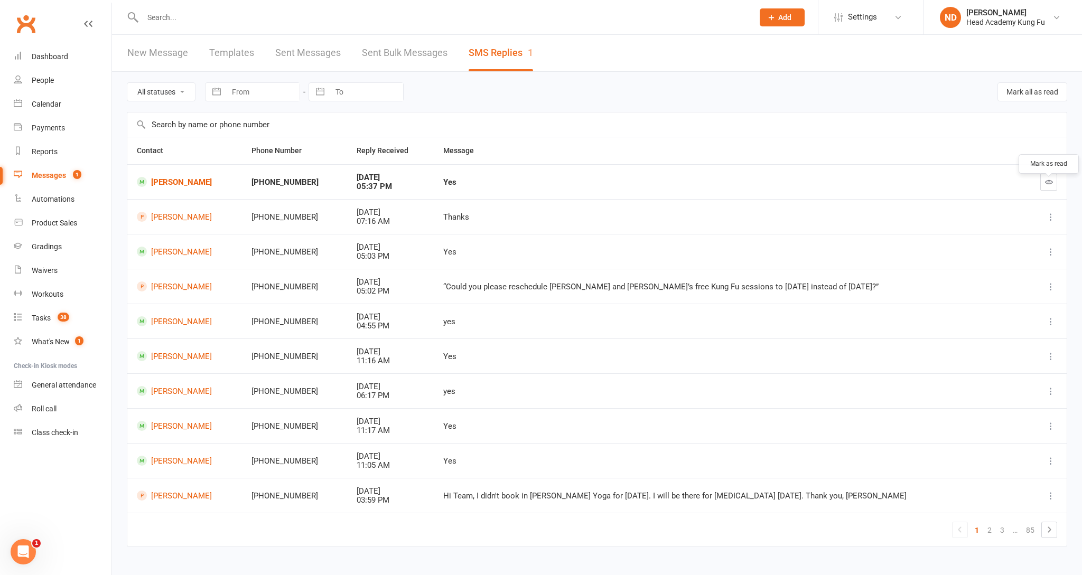
click at [1048, 186] on icon "button" at bounding box center [1049, 182] width 8 height 8
click at [53, 58] on div "Dashboard" at bounding box center [50, 56] width 36 height 8
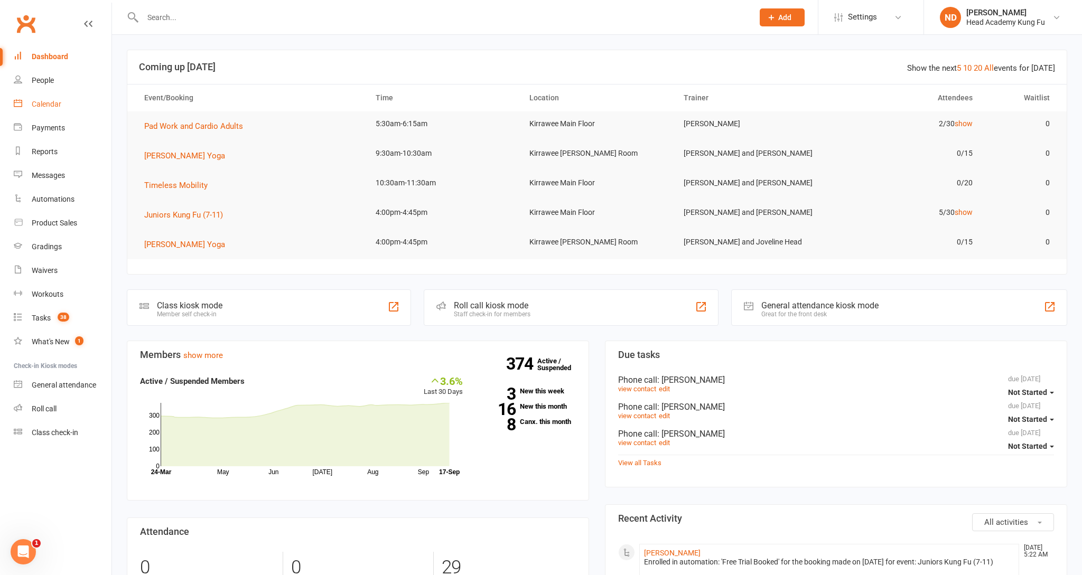
click at [51, 102] on div "Calendar" at bounding box center [47, 104] width 30 height 8
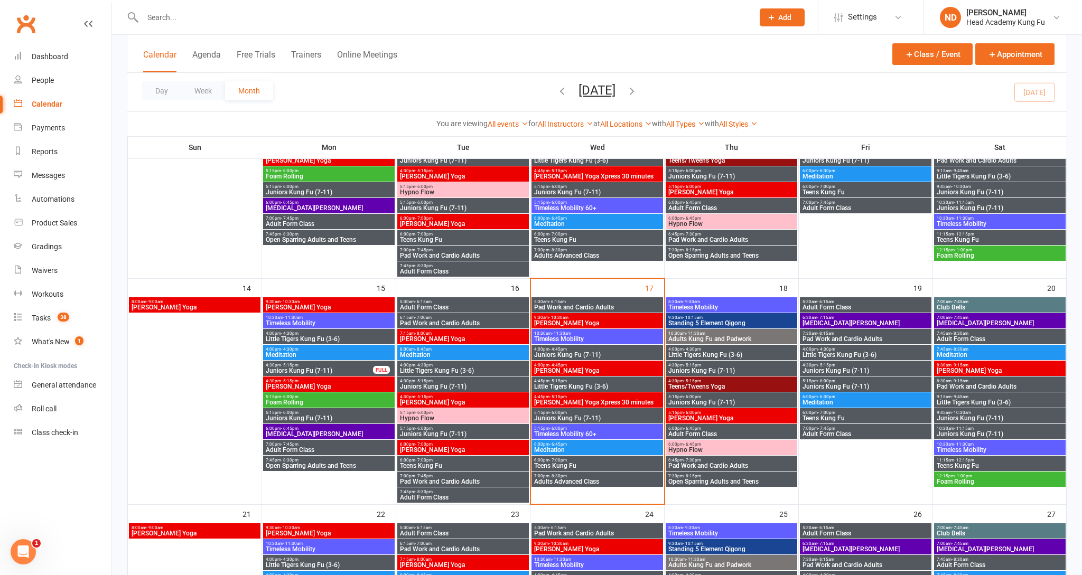
scroll to position [383, 0]
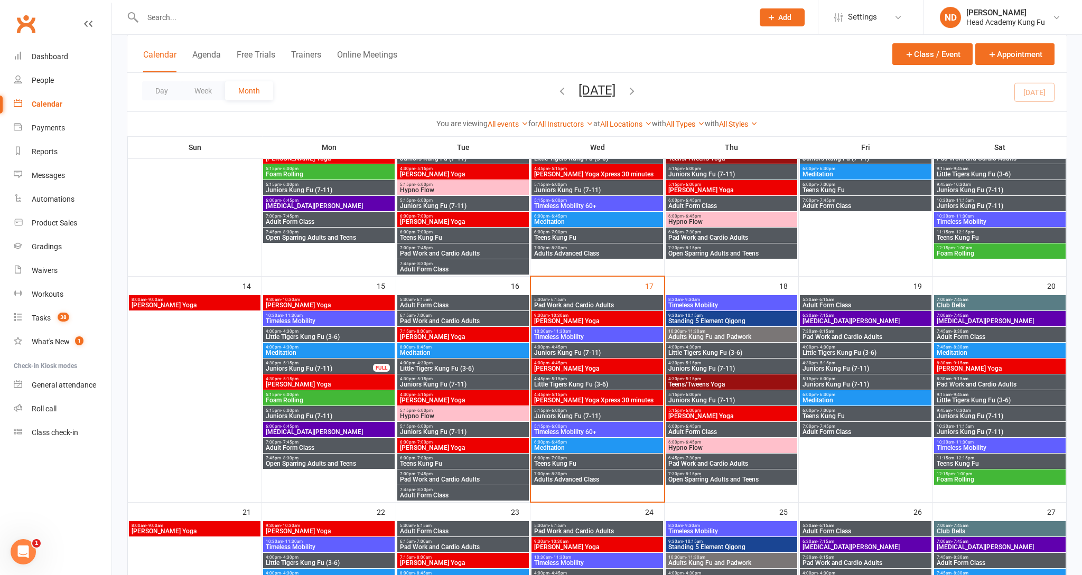
click at [463, 482] on span "Pad Work and Cardio Adults" at bounding box center [462, 479] width 127 height 6
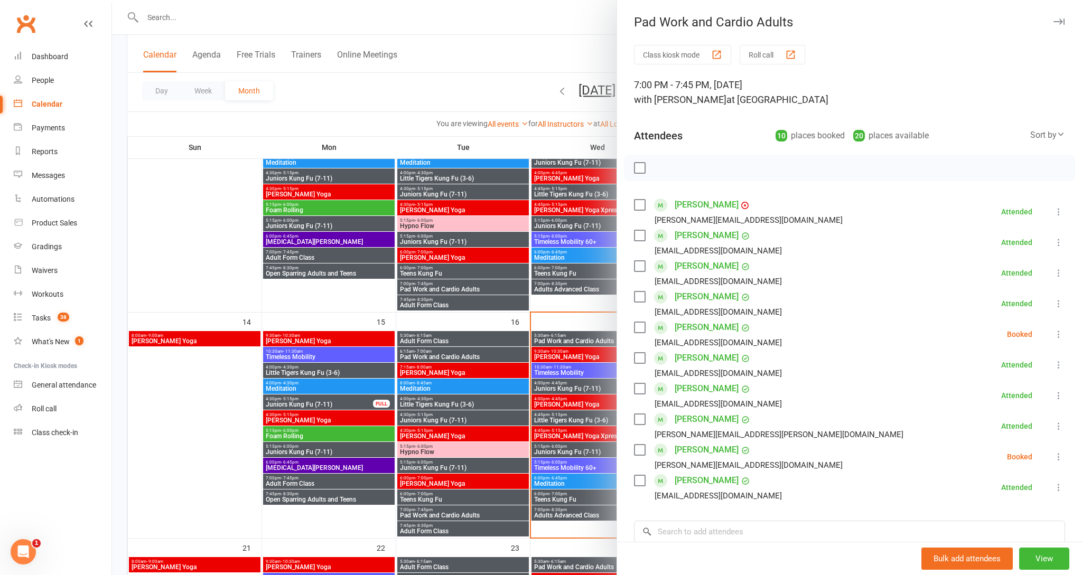
scroll to position [0, 0]
click at [1061, 21] on icon "button" at bounding box center [1058, 21] width 11 height 6
